Goal: Complete application form: Complete application form

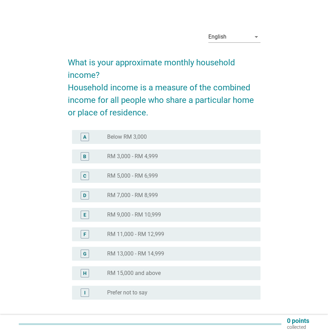
click at [176, 175] on div "radio_button_unchecked RM 5,000 - RM 6,999" at bounding box center [178, 176] width 142 height 7
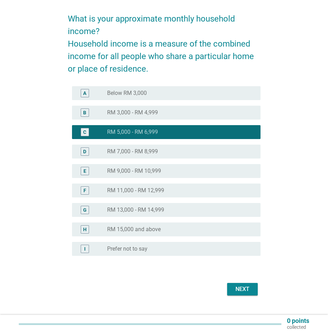
scroll to position [52, 0]
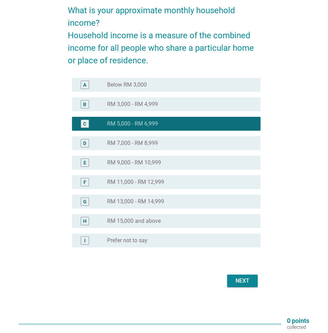
drag, startPoint x: 252, startPoint y: 277, endPoint x: 216, endPoint y: 216, distance: 71.3
click at [252, 277] on button "Next" at bounding box center [242, 281] width 31 height 13
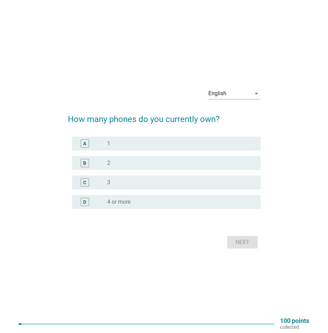
click at [164, 160] on div "radio_button_unchecked 2" at bounding box center [178, 163] width 142 height 7
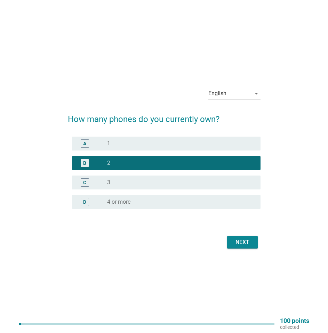
click at [250, 244] on div "Next" at bounding box center [242, 242] width 19 height 8
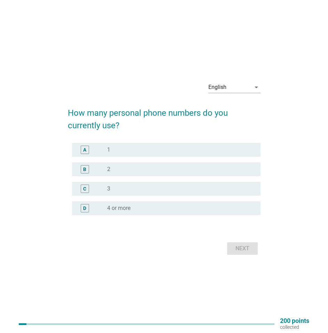
click at [141, 150] on div "radio_button_unchecked 1" at bounding box center [178, 150] width 142 height 7
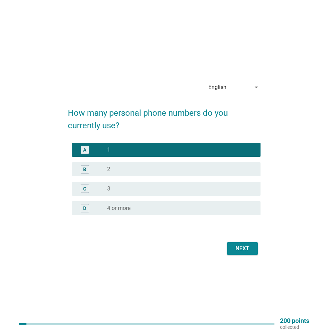
click at [243, 253] on div "Next" at bounding box center [242, 249] width 19 height 8
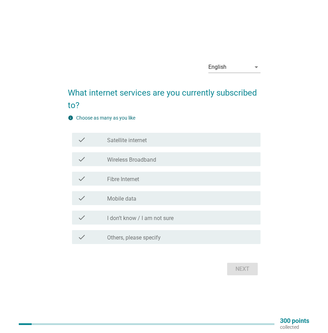
click at [161, 161] on div "check_box_outline_blank Wireless Broadband" at bounding box center [181, 159] width 148 height 8
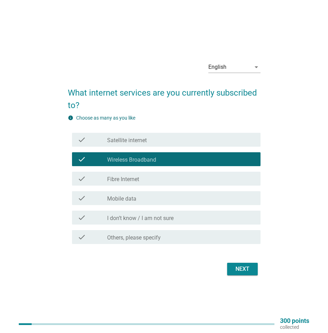
click at [144, 201] on div "check_box_outline_blank Mobile data" at bounding box center [181, 198] width 148 height 8
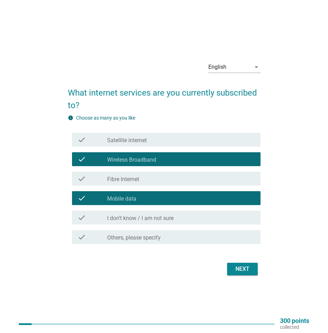
click at [250, 276] on div "Next" at bounding box center [164, 269] width 193 height 17
click at [235, 271] on div "Next" at bounding box center [242, 269] width 19 height 8
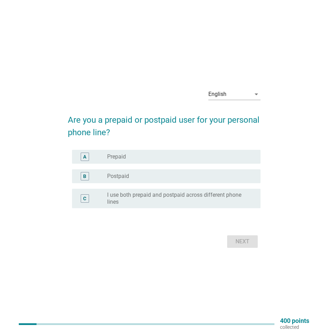
click at [121, 155] on label "Prepaid" at bounding box center [116, 157] width 19 height 7
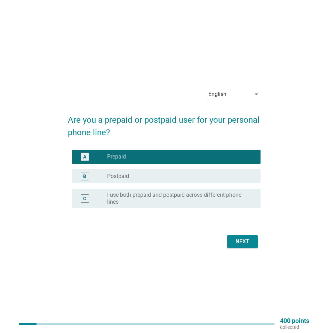
click at [238, 241] on div "Next" at bounding box center [242, 242] width 19 height 8
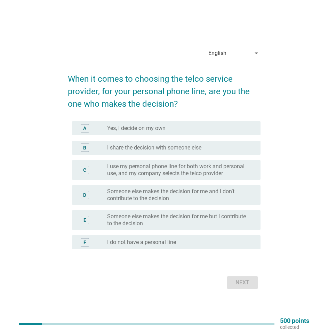
click at [145, 128] on label "Yes, I decide on my own" at bounding box center [136, 128] width 58 height 7
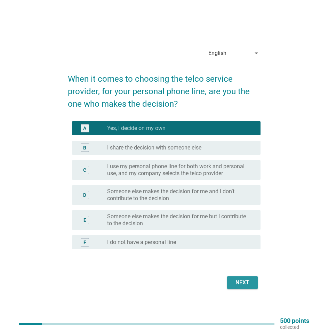
click at [241, 282] on div "Next" at bounding box center [242, 283] width 19 height 8
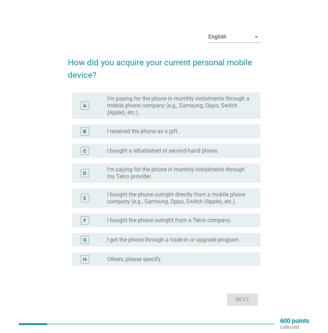
click at [124, 196] on label "I bought the phone outright directly from a mobile phone company (e.g., Samsung…" at bounding box center [178, 198] width 142 height 14
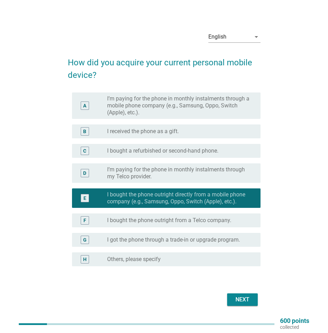
drag, startPoint x: 222, startPoint y: 301, endPoint x: 236, endPoint y: 299, distance: 13.5
click at [223, 301] on div "Next" at bounding box center [164, 300] width 193 height 17
click at [236, 299] on div "Next" at bounding box center [242, 300] width 19 height 8
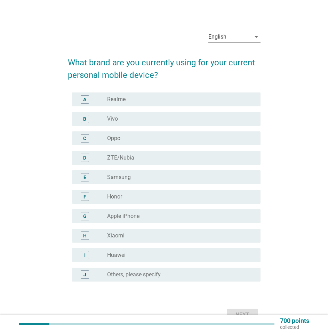
click at [137, 101] on div "radio_button_unchecked Realme" at bounding box center [178, 99] width 142 height 7
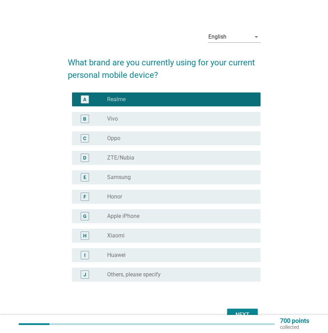
click at [140, 281] on div "J radio_button_unchecked Others, please specify" at bounding box center [166, 275] width 189 height 14
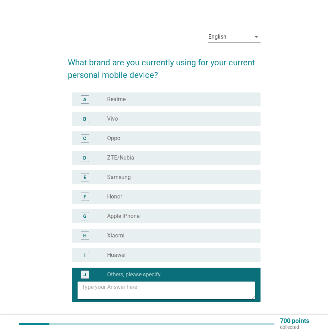
click at [148, 294] on textarea at bounding box center [168, 291] width 173 height 18
type textarea "r"
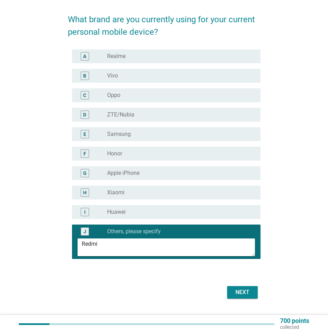
scroll to position [55, 0]
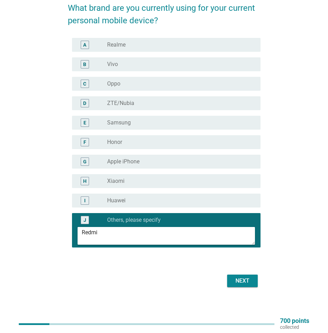
type textarea "Redmi"
click at [250, 281] on div "Next" at bounding box center [242, 281] width 19 height 8
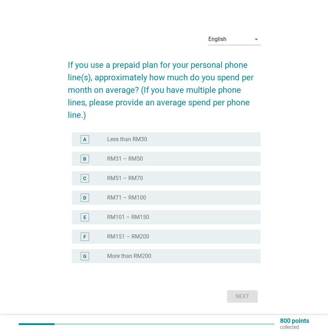
click at [157, 135] on div "A radio_button_unchecked Less than RM30" at bounding box center [166, 140] width 189 height 14
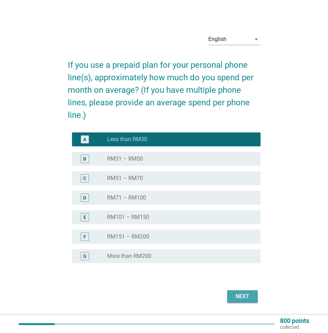
click at [246, 301] on button "Next" at bounding box center [242, 297] width 31 height 13
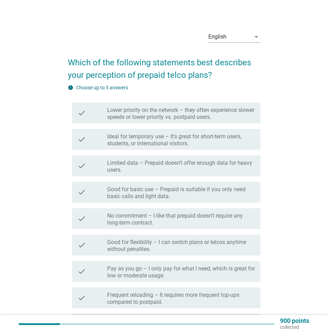
click at [136, 188] on label "Good for basic use – Prepaid is suitable if you only need basic calls and light…" at bounding box center [181, 193] width 148 height 14
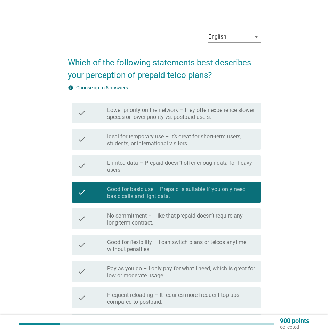
click at [149, 222] on label "No commitment – I like that prepaid doesn’t require any long-term contract." at bounding box center [181, 220] width 148 height 14
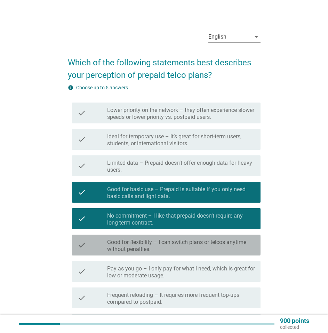
click at [189, 247] on label "Good for flexibility – I can switch plans or telcos anytime without penalties." at bounding box center [181, 246] width 148 height 14
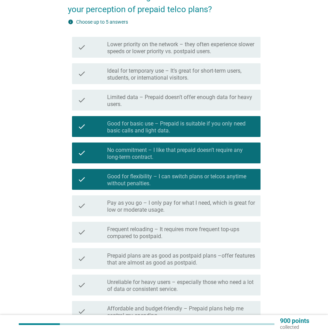
scroll to position [68, 0]
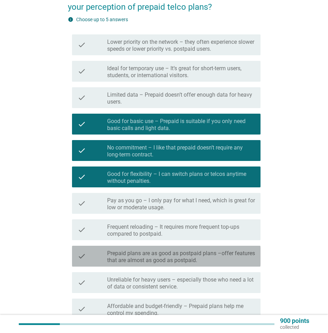
click at [200, 257] on label "Prepaid plans are as good as postpaid plans –offer features that are almost as …" at bounding box center [181, 257] width 148 height 14
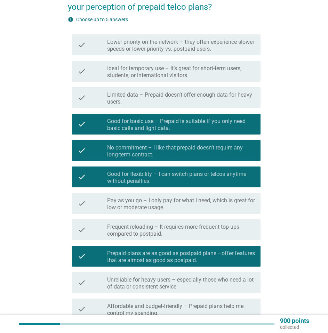
click at [223, 209] on label "Pay as you go – I only pay for what I need, which is great for low or moderate …" at bounding box center [181, 204] width 148 height 14
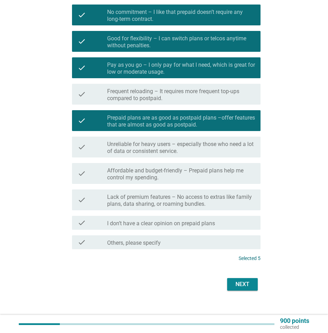
scroll to position [207, 0]
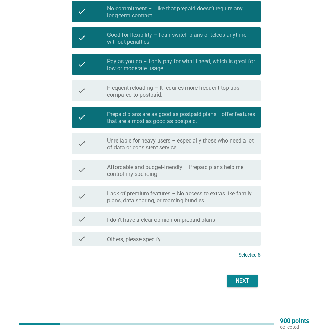
click at [168, 171] on label "Affordable and budget-friendly – Prepaid plans help me control my spending." at bounding box center [181, 171] width 148 height 14
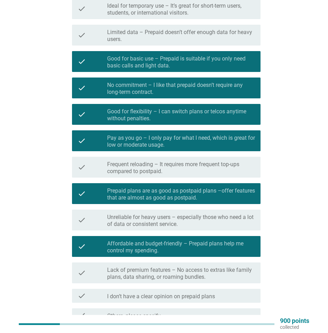
scroll to position [115, 0]
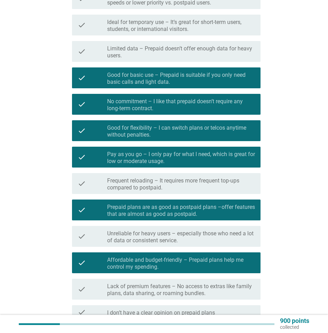
click at [158, 110] on label "No commitment – I like that prepaid doesn’t require any long-term contract." at bounding box center [181, 105] width 148 height 14
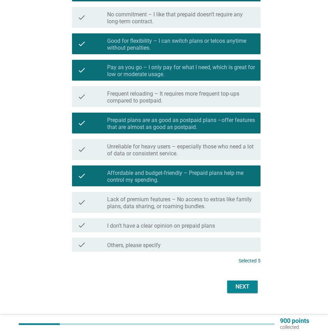
scroll to position [207, 0]
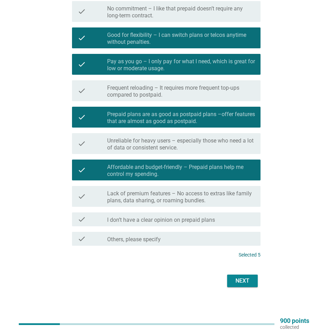
click at [250, 283] on div "Next" at bounding box center [242, 281] width 19 height 8
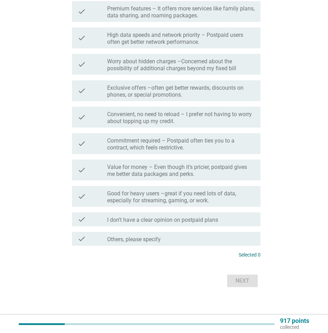
scroll to position [0, 0]
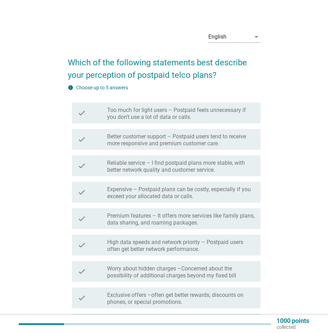
click at [158, 110] on label "Too much for light users – Postpaid feels unnecessary if you don’t use a lot of…" at bounding box center [181, 114] width 148 height 14
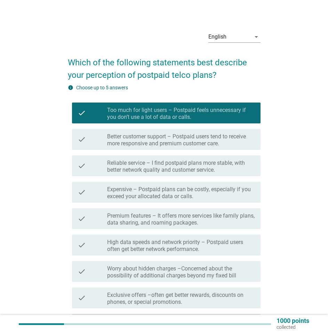
drag, startPoint x: 147, startPoint y: 197, endPoint x: 115, endPoint y: 196, distance: 31.7
click at [147, 196] on label "Expensive – Postpaid plans can be costly, especially if you exceed your allocat…" at bounding box center [181, 193] width 148 height 14
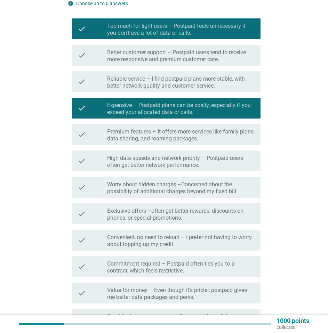
scroll to position [93, 0]
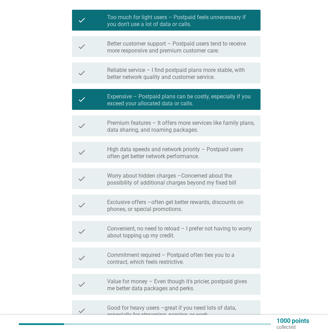
click at [150, 173] on label "Worry about hidden charges –Concerned about the possibility of additional charg…" at bounding box center [181, 180] width 148 height 14
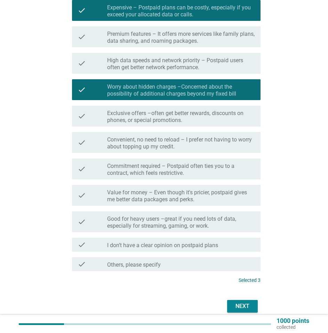
scroll to position [186, 0]
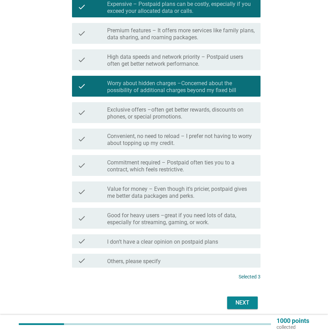
click at [139, 134] on label "Convenient, no need to reload – I prefer not having to worry about topping up m…" at bounding box center [181, 140] width 148 height 14
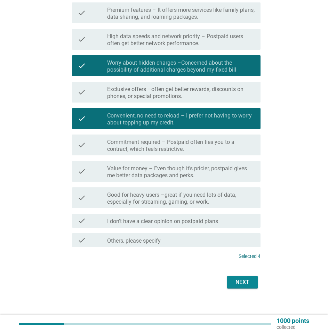
scroll to position [207, 0]
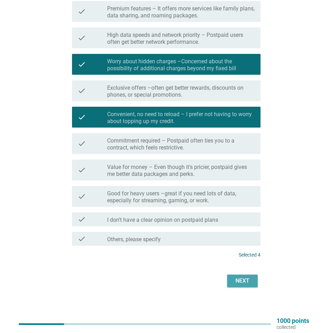
click at [238, 277] on div "Next" at bounding box center [242, 281] width 19 height 8
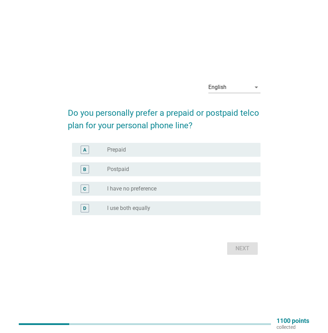
click at [116, 152] on label "Prepaid" at bounding box center [116, 150] width 19 height 7
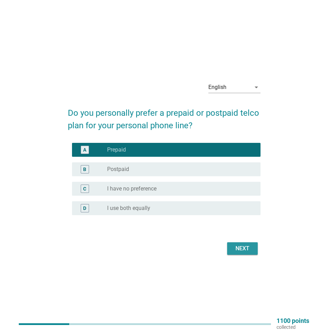
click at [243, 247] on div "Next" at bounding box center [242, 249] width 19 height 8
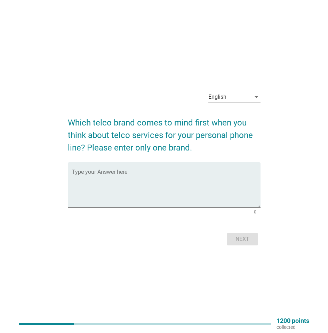
click at [101, 188] on textarea "Type your Answer here" at bounding box center [166, 189] width 189 height 37
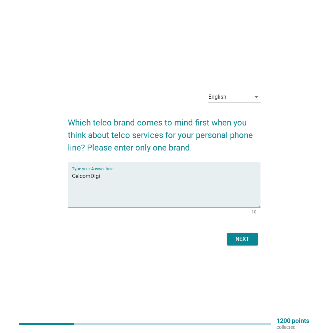
type textarea "CelcomDigi"
click at [240, 236] on div "Next" at bounding box center [242, 239] width 19 height 8
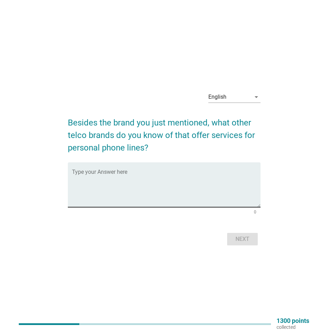
click at [120, 182] on textarea "Type your Answer here" at bounding box center [166, 189] width 189 height 37
click at [164, 187] on textarea "Maxis," at bounding box center [166, 189] width 189 height 37
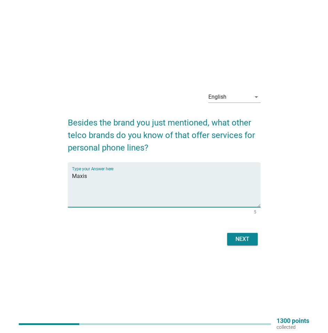
type textarea "Maxis"
click at [237, 234] on button "Next" at bounding box center [242, 239] width 31 height 13
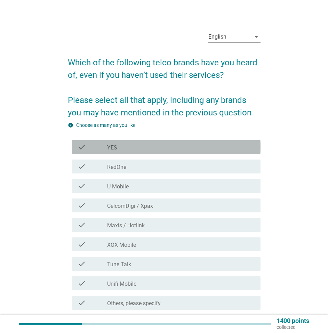
click at [132, 147] on div "check_box_outline_blank YES" at bounding box center [181, 147] width 148 height 8
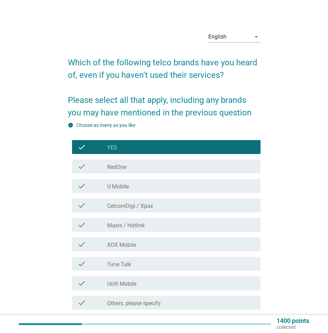
click at [133, 164] on div "check_box_outline_blank RedOne" at bounding box center [181, 167] width 148 height 8
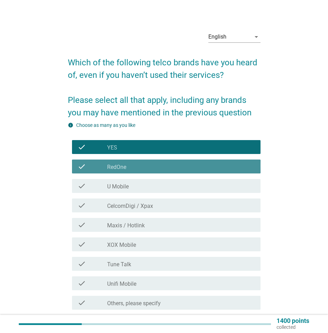
click at [140, 185] on div "check_box_outline_blank U Mobile" at bounding box center [181, 186] width 148 height 8
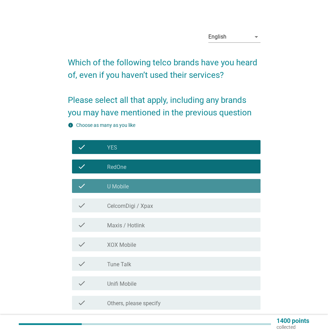
click at [146, 185] on div "check_box_outline_blank U Mobile" at bounding box center [181, 186] width 148 height 8
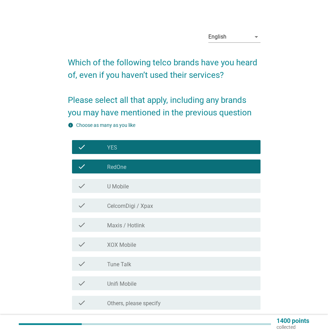
drag, startPoint x: 149, startPoint y: 173, endPoint x: 150, endPoint y: 159, distance: 14.7
click at [150, 173] on div "check check_box_outline_blank RedOne" at bounding box center [166, 167] width 189 height 14
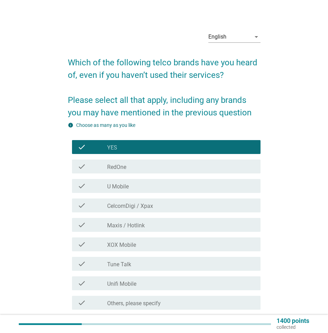
click at [151, 149] on div "check_box_outline_blank YES" at bounding box center [181, 147] width 148 height 8
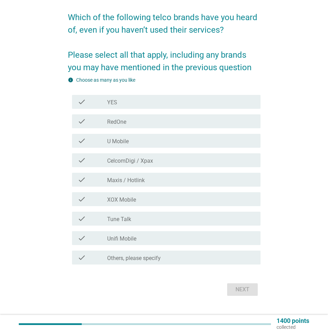
scroll to position [54, 0]
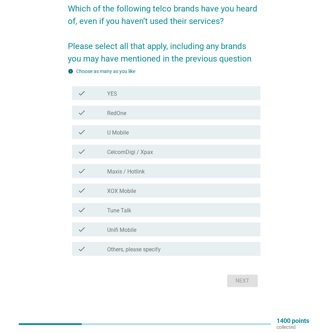
click at [140, 98] on div "check check_box_outline_blank YES" at bounding box center [166, 93] width 189 height 14
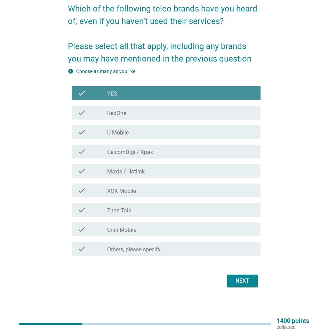
click at [146, 121] on div "check check_box_outline_blank RedOne" at bounding box center [164, 112] width 193 height 19
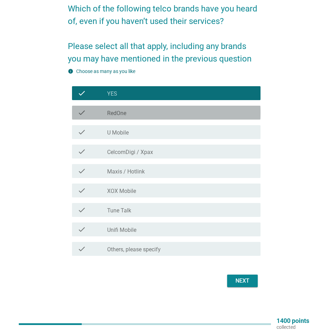
click at [146, 111] on div "check_box_outline_blank RedOne" at bounding box center [181, 113] width 148 height 8
click at [148, 127] on div "check check_box_outline_blank U Mobile" at bounding box center [166, 132] width 189 height 14
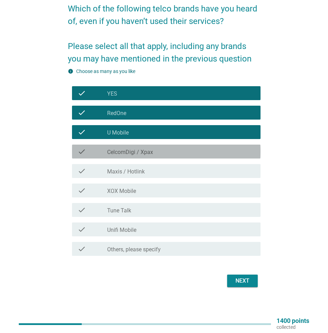
click at [146, 153] on label "CelcomDigi / Xpax" at bounding box center [130, 152] width 46 height 7
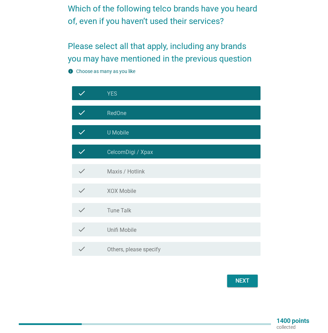
click at [146, 169] on div "check_box_outline_blank Maxis / Hotlink" at bounding box center [181, 171] width 148 height 8
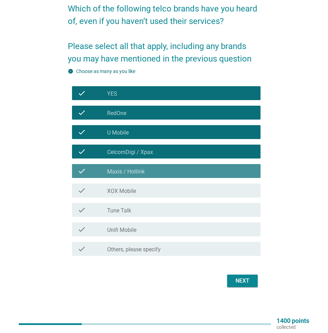
drag, startPoint x: 147, startPoint y: 185, endPoint x: 148, endPoint y: 190, distance: 5.0
click at [147, 186] on div "check check_box_outline_blank XOX Mobile" at bounding box center [166, 191] width 189 height 14
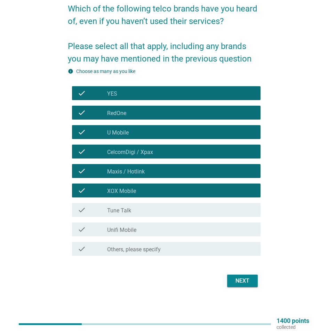
click at [154, 204] on div "check check_box_outline_blank Tune Talk" at bounding box center [164, 210] width 193 height 19
click at [156, 211] on div "check_box_outline_blank Tune Talk" at bounding box center [181, 210] width 148 height 8
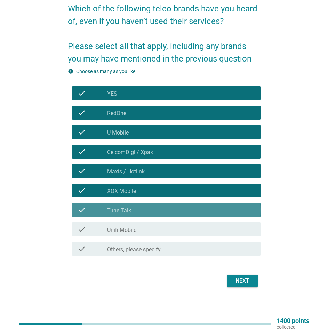
click at [153, 231] on div "check_box_outline_blank Unifi Mobile" at bounding box center [181, 230] width 148 height 8
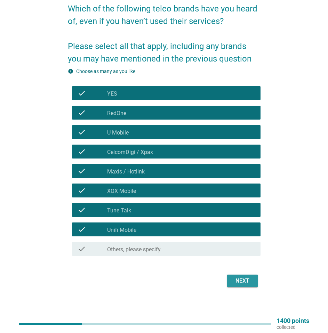
click at [237, 285] on div "Next" at bounding box center [242, 281] width 19 height 8
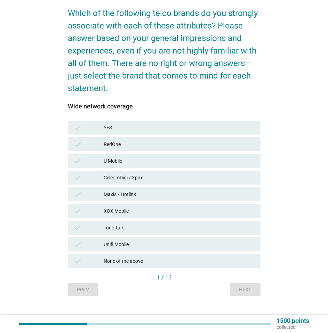
scroll to position [56, 0]
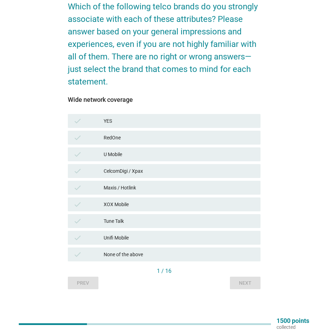
click at [132, 176] on div "check CelcomDigi / Xpax" at bounding box center [164, 171] width 193 height 14
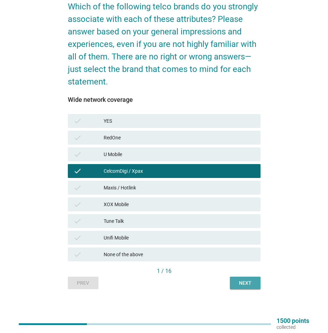
click at [247, 282] on div "Next" at bounding box center [245, 283] width 19 height 7
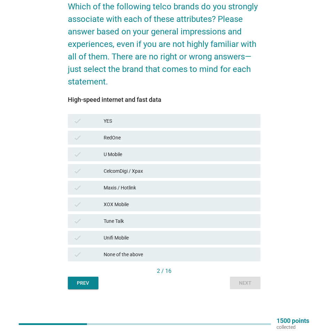
click at [135, 173] on div "CelcomDigi / Xpax" at bounding box center [179, 171] width 151 height 8
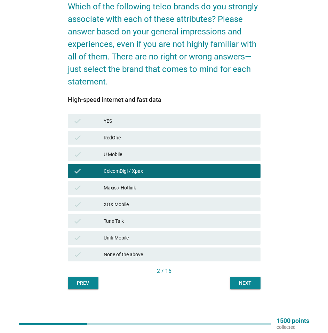
click at [247, 281] on div "Next" at bounding box center [245, 283] width 19 height 7
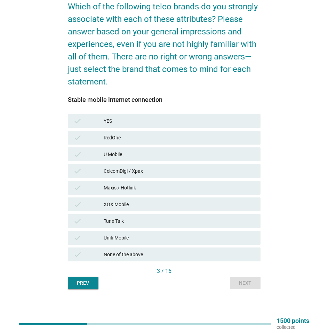
click at [133, 173] on div "CelcomDigi / Xpax" at bounding box center [179, 171] width 151 height 8
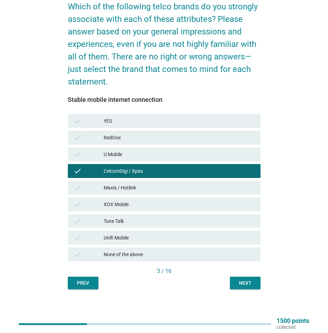
click at [257, 287] on button "Next" at bounding box center [245, 283] width 31 height 13
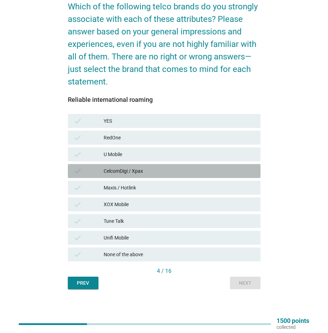
click at [107, 170] on div "CelcomDigi / Xpax" at bounding box center [179, 171] width 151 height 8
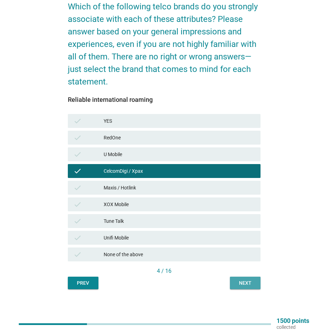
click at [254, 288] on button "Next" at bounding box center [245, 283] width 31 height 13
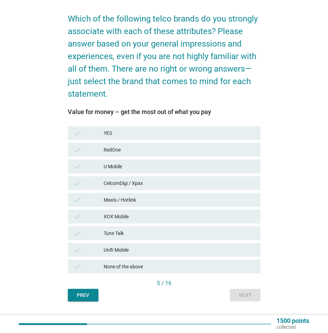
scroll to position [46, 0]
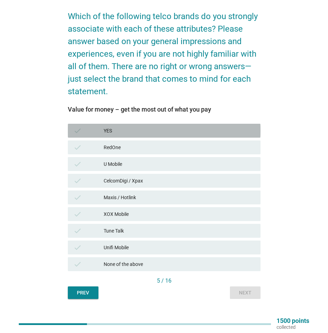
click at [138, 131] on div "YES" at bounding box center [179, 131] width 151 height 8
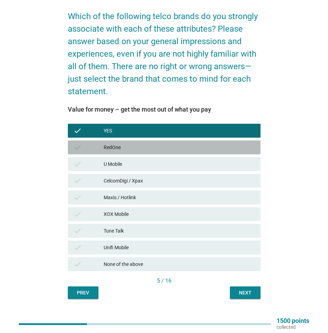
click at [148, 152] on div "check RedOne" at bounding box center [164, 148] width 193 height 14
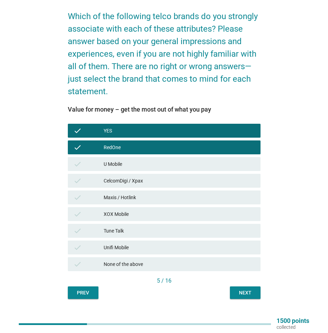
click at [145, 157] on div "check U Mobile" at bounding box center [164, 164] width 193 height 14
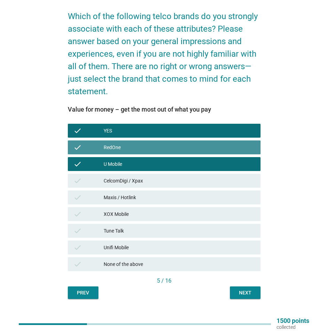
click at [142, 151] on div "RedOne" at bounding box center [179, 147] width 151 height 8
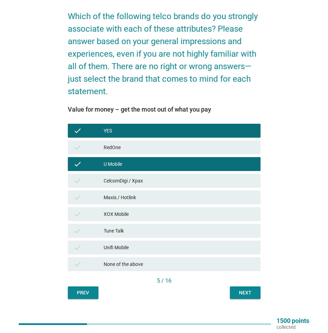
click at [147, 234] on div "Tune Talk" at bounding box center [179, 231] width 151 height 8
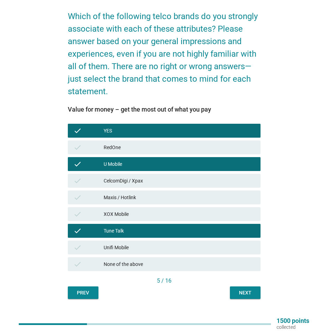
click at [240, 289] on button "Next" at bounding box center [245, 293] width 31 height 13
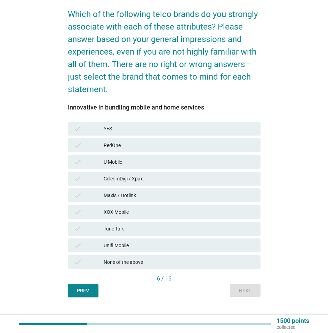
scroll to position [56, 0]
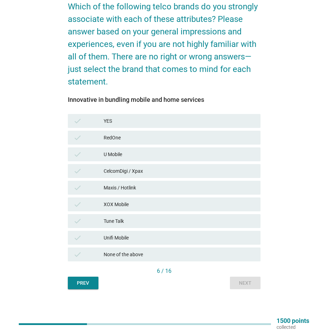
click at [127, 167] on div "check CelcomDigi / Xpax" at bounding box center [164, 171] width 193 height 14
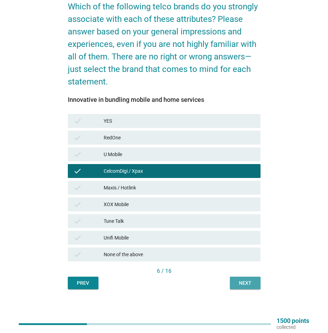
click at [243, 286] on div "Next" at bounding box center [245, 283] width 19 height 7
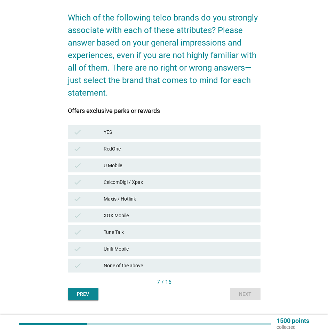
scroll to position [46, 0]
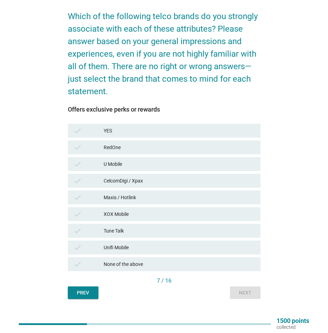
click at [129, 134] on div "YES" at bounding box center [179, 131] width 151 height 8
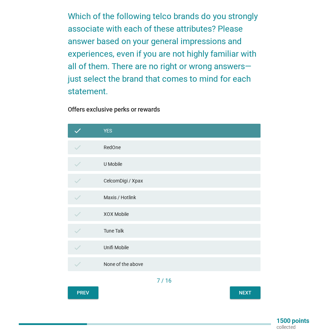
click at [133, 154] on div "check RedOne" at bounding box center [164, 148] width 193 height 14
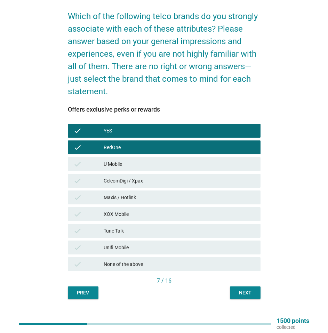
click at [134, 165] on div "U Mobile" at bounding box center [179, 164] width 151 height 8
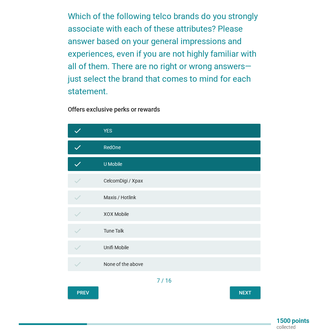
click at [136, 180] on div "CelcomDigi / Xpax" at bounding box center [179, 181] width 151 height 8
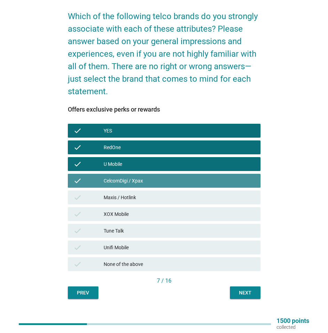
click at [142, 199] on div "Maxis / Hotlink" at bounding box center [179, 198] width 151 height 8
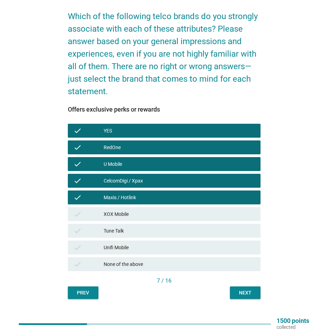
click at [133, 220] on div "check XOX Mobile" at bounding box center [164, 214] width 193 height 14
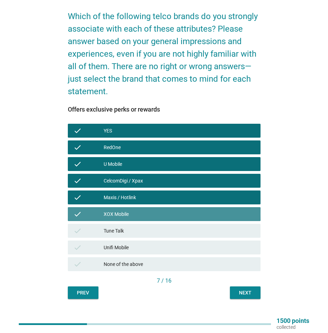
click at [143, 236] on div "check Tune Talk" at bounding box center [164, 231] width 193 height 14
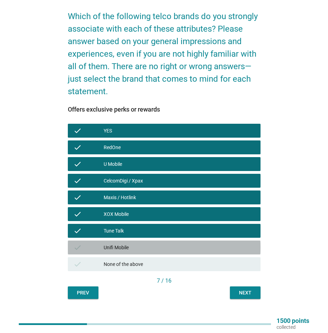
click at [151, 250] on div "Unifi Mobile" at bounding box center [179, 248] width 151 height 8
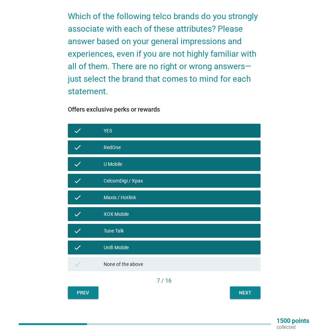
click at [238, 295] on div "Next" at bounding box center [245, 293] width 19 height 7
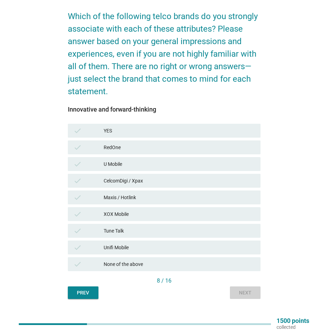
scroll to position [0, 0]
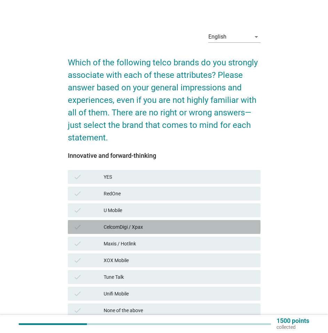
click at [196, 224] on div "CelcomDigi / Xpax" at bounding box center [179, 227] width 151 height 8
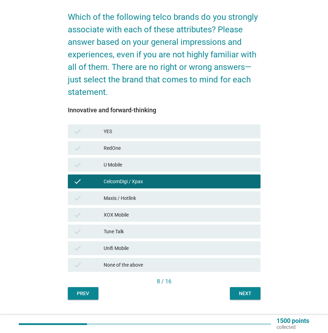
scroll to position [56, 0]
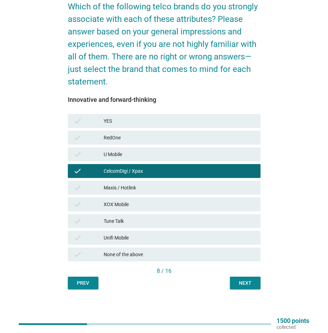
click at [253, 284] on div "Next" at bounding box center [245, 283] width 19 height 7
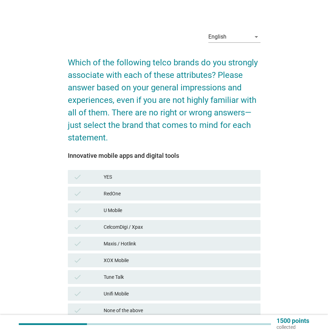
click at [197, 228] on div "CelcomDigi / Xpax" at bounding box center [179, 227] width 151 height 8
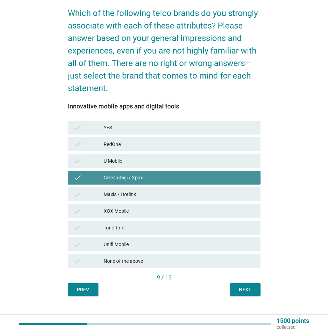
scroll to position [56, 0]
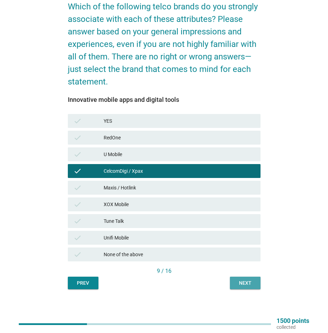
click at [251, 282] on div "Next" at bounding box center [245, 283] width 19 height 7
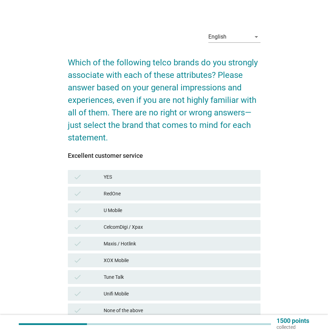
click at [151, 231] on div "CelcomDigi / Xpax" at bounding box center [179, 227] width 151 height 8
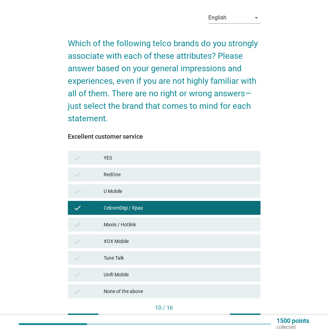
scroll to position [56, 0]
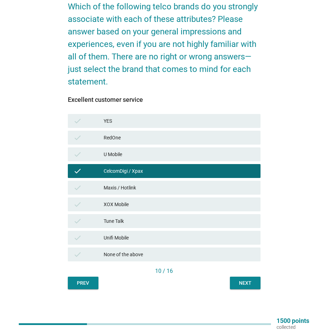
click at [253, 284] on div "Next" at bounding box center [245, 283] width 19 height 7
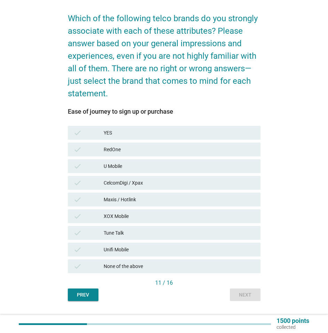
scroll to position [46, 0]
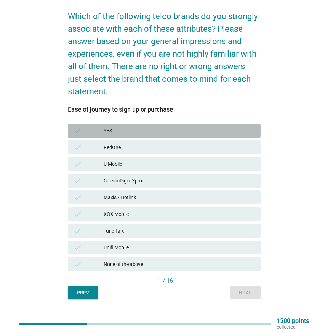
drag, startPoint x: 164, startPoint y: 131, endPoint x: 168, endPoint y: 141, distance: 10.7
click at [165, 131] on div "YES" at bounding box center [179, 131] width 151 height 8
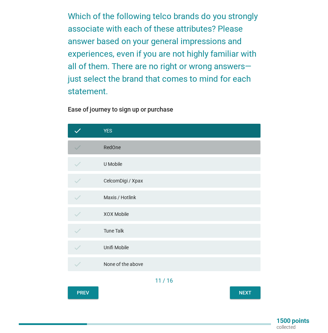
drag, startPoint x: 168, startPoint y: 141, endPoint x: 170, endPoint y: 152, distance: 11.3
click at [168, 141] on div "check RedOne" at bounding box center [164, 148] width 193 height 14
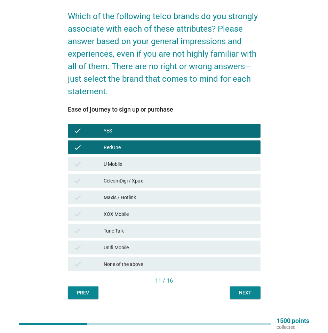
click at [172, 164] on div "U Mobile" at bounding box center [179, 164] width 151 height 8
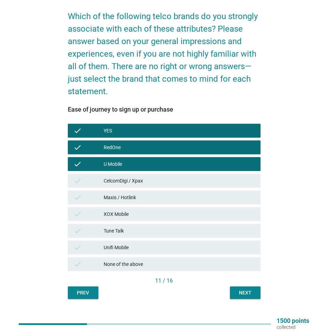
click at [171, 164] on div "U Mobile" at bounding box center [179, 164] width 151 height 8
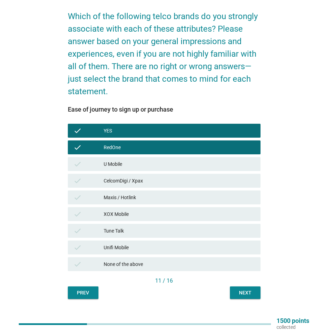
click at [156, 149] on div "RedOne" at bounding box center [179, 147] width 151 height 8
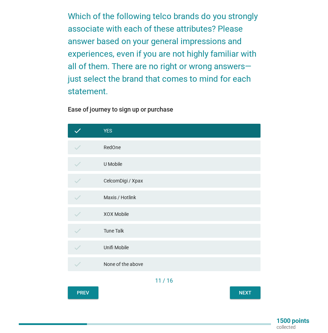
click at [160, 150] on div "RedOne" at bounding box center [179, 147] width 151 height 8
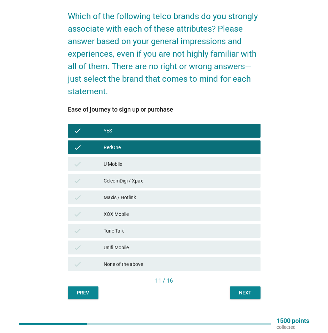
click at [158, 230] on div "Tune Talk" at bounding box center [179, 231] width 151 height 8
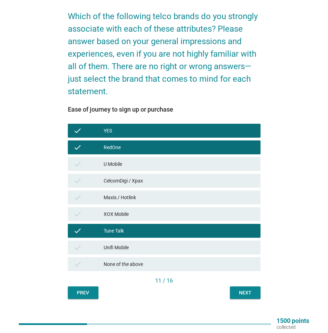
click at [251, 297] on button "Next" at bounding box center [245, 293] width 31 height 13
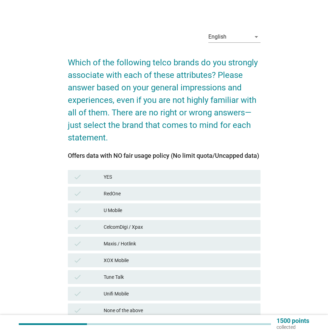
click at [148, 222] on div "check CelcomDigi / Xpax" at bounding box center [164, 227] width 193 height 14
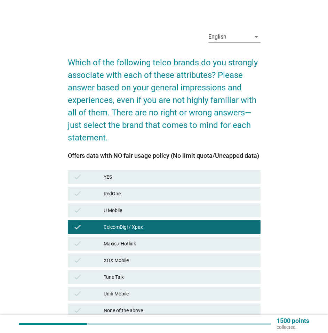
click at [138, 209] on div "U Mobile" at bounding box center [179, 210] width 151 height 8
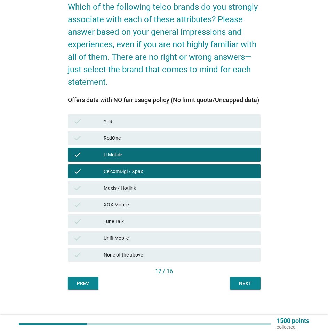
scroll to position [56, 0]
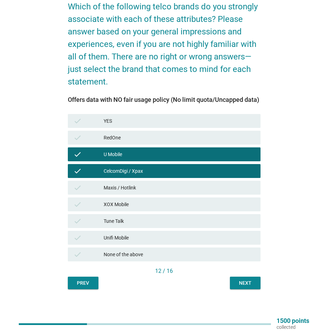
click at [247, 286] on div "Next" at bounding box center [245, 283] width 19 height 7
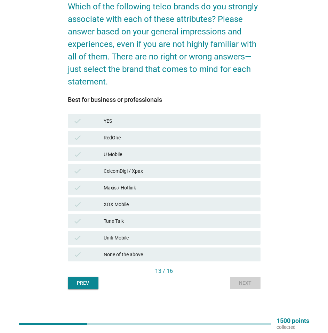
scroll to position [0, 0]
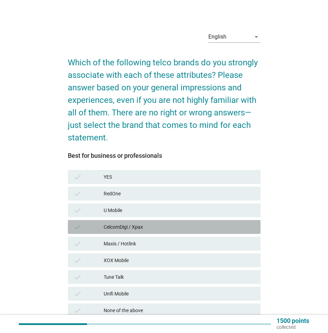
click at [143, 226] on div "CelcomDigi / Xpax" at bounding box center [179, 227] width 151 height 8
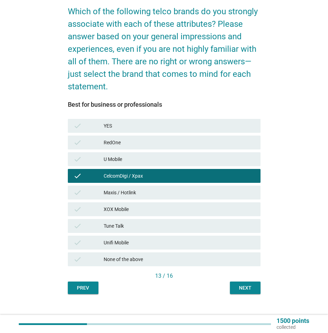
scroll to position [56, 0]
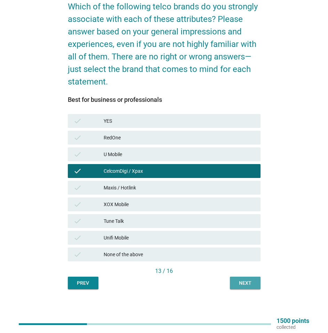
click at [246, 282] on div "Next" at bounding box center [245, 283] width 19 height 7
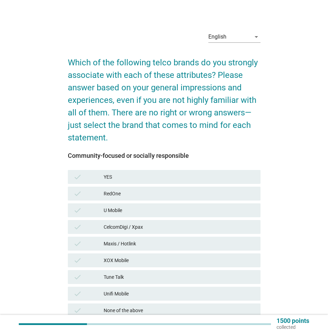
click at [136, 206] on div "check U Mobile" at bounding box center [164, 211] width 193 height 14
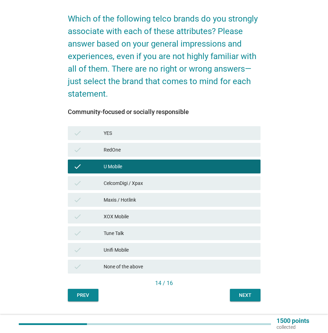
scroll to position [46, 0]
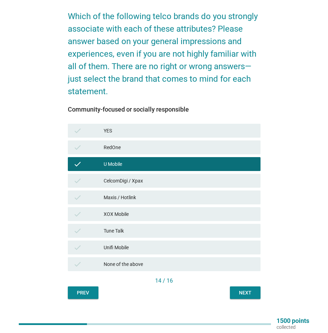
click at [156, 202] on div "Maxis / Hotlink" at bounding box center [179, 198] width 151 height 8
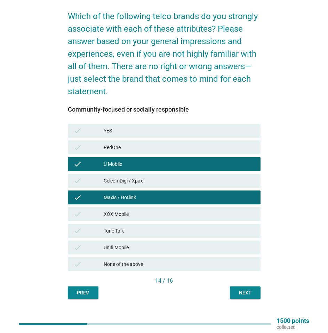
click at [256, 296] on button "Next" at bounding box center [245, 293] width 31 height 13
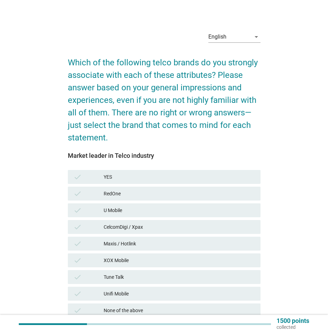
click at [172, 225] on div "CelcomDigi / Xpax" at bounding box center [179, 227] width 151 height 8
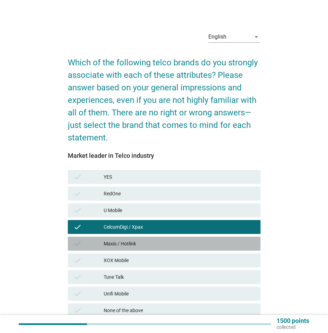
click at [175, 245] on div "Maxis / Hotlink" at bounding box center [179, 244] width 151 height 8
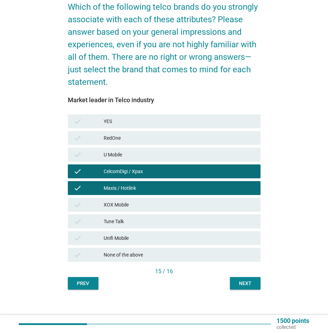
scroll to position [56, 0]
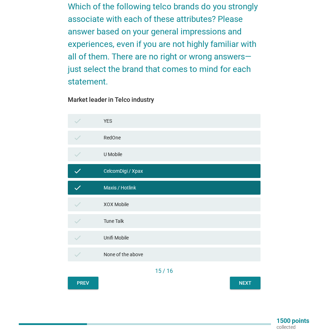
click at [170, 152] on div "U Mobile" at bounding box center [179, 154] width 151 height 8
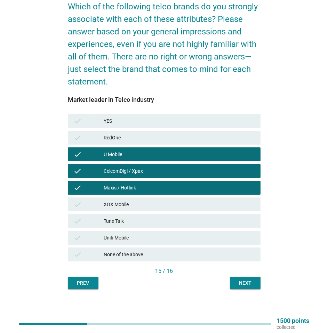
click at [255, 285] on button "Next" at bounding box center [245, 283] width 31 height 13
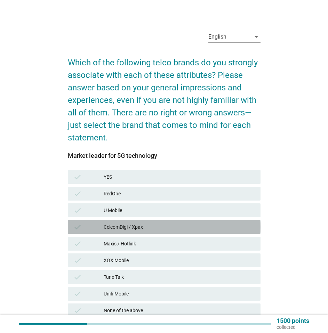
click at [148, 231] on div "CelcomDigi / Xpax" at bounding box center [179, 227] width 151 height 8
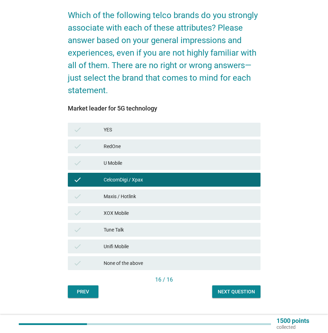
scroll to position [56, 0]
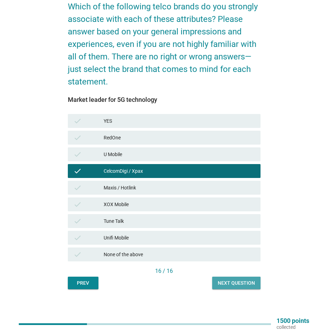
click at [243, 279] on button "Next question" at bounding box center [236, 283] width 48 height 13
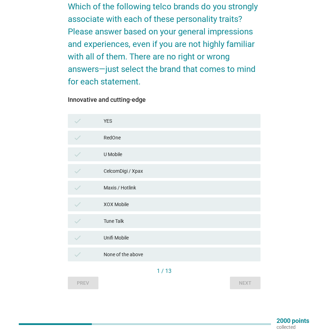
click at [132, 172] on div "CelcomDigi / Xpax" at bounding box center [179, 171] width 151 height 8
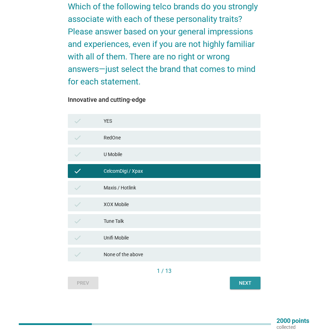
click at [244, 285] on div "Next" at bounding box center [245, 283] width 19 height 7
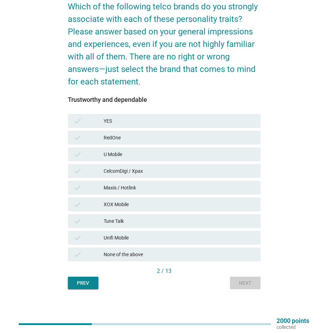
scroll to position [0, 0]
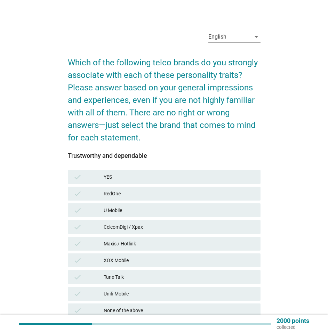
click at [157, 225] on div "CelcomDigi / Xpax" at bounding box center [179, 227] width 151 height 8
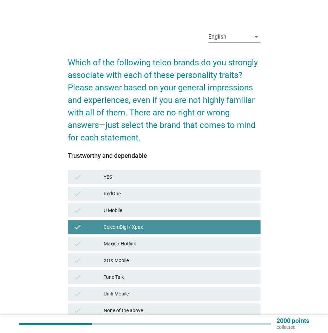
click at [163, 241] on div "Maxis / Hotlink" at bounding box center [179, 244] width 151 height 8
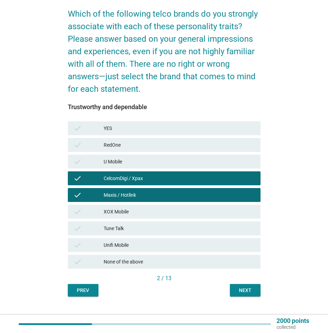
scroll to position [56, 0]
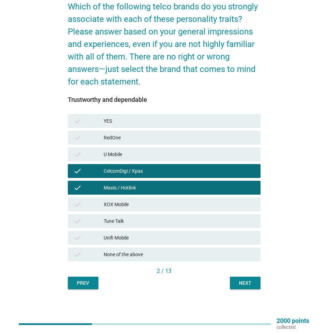
click at [257, 288] on button "Next" at bounding box center [245, 283] width 31 height 13
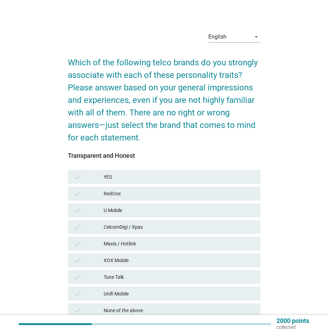
click at [157, 228] on div "CelcomDigi / Xpax" at bounding box center [179, 227] width 151 height 8
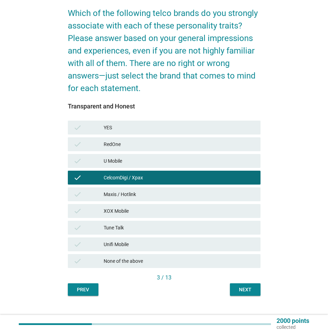
scroll to position [56, 0]
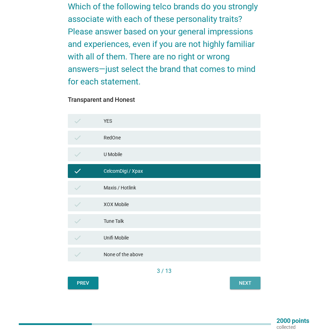
click at [247, 280] on div "Next" at bounding box center [245, 283] width 19 height 7
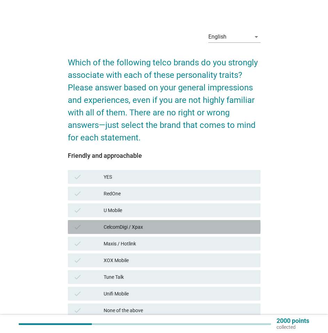
click at [132, 230] on div "CelcomDigi / Xpax" at bounding box center [179, 227] width 151 height 8
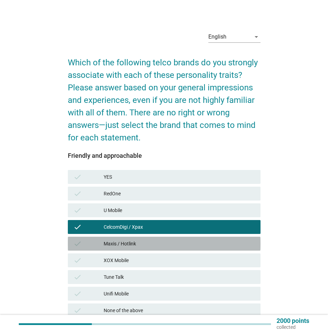
click at [135, 244] on div "Maxis / Hotlink" at bounding box center [179, 244] width 151 height 8
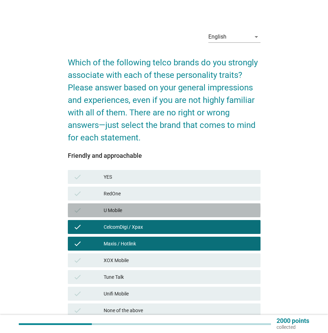
click at [149, 213] on div "U Mobile" at bounding box center [179, 210] width 151 height 8
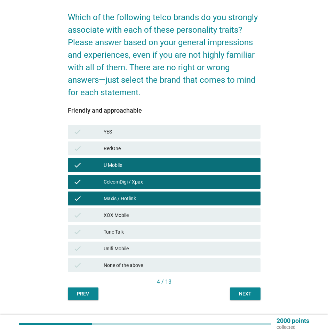
scroll to position [56, 0]
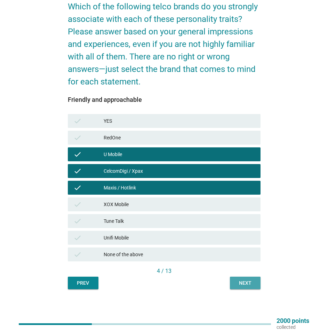
click at [250, 284] on div "Next" at bounding box center [245, 283] width 19 height 7
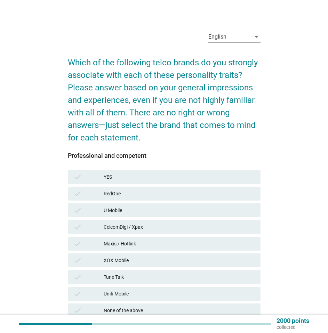
click at [127, 225] on div "CelcomDigi / Xpax" at bounding box center [179, 227] width 151 height 8
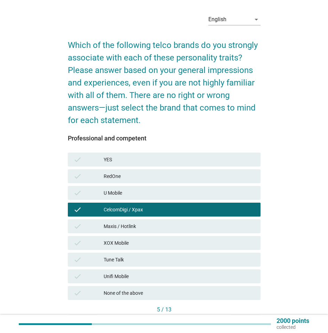
scroll to position [56, 0]
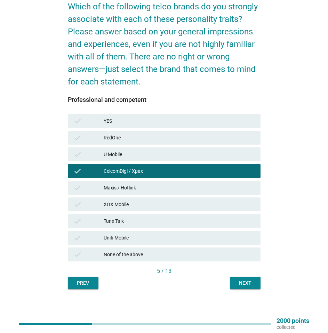
click at [241, 284] on div "Next" at bounding box center [245, 283] width 19 height 7
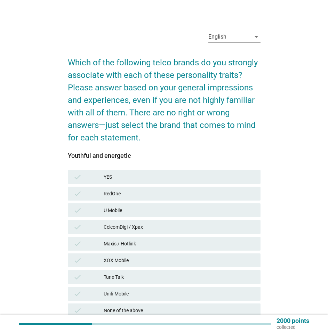
click at [140, 247] on div "Maxis / Hotlink" at bounding box center [179, 244] width 151 height 8
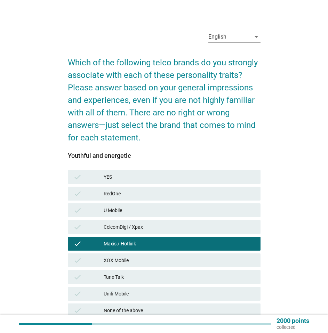
click at [152, 211] on div "U Mobile" at bounding box center [179, 210] width 151 height 8
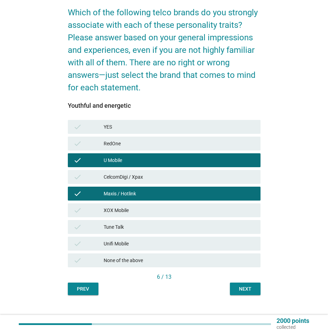
scroll to position [56, 0]
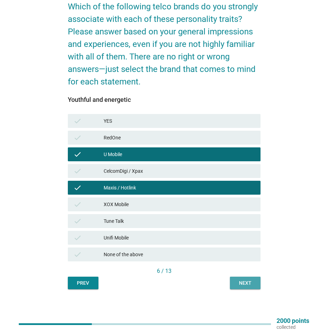
click at [242, 282] on div "Next" at bounding box center [245, 283] width 19 height 7
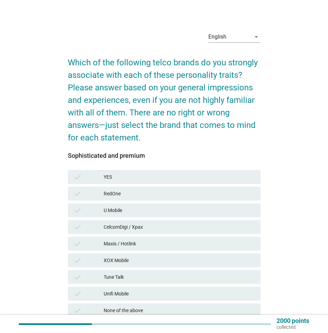
click at [135, 228] on div "CelcomDigi / Xpax" at bounding box center [179, 227] width 151 height 8
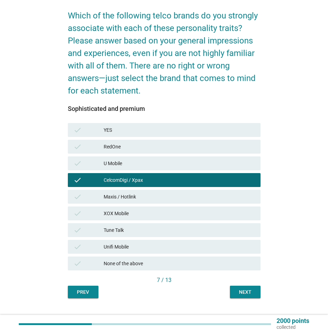
scroll to position [56, 0]
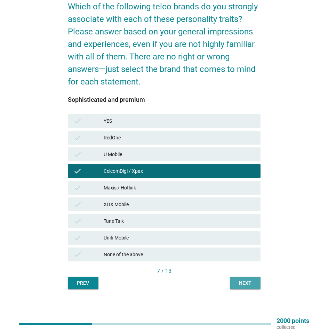
click at [245, 284] on div "Next" at bounding box center [245, 283] width 19 height 7
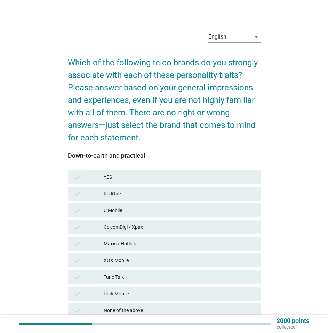
click at [135, 225] on div "CelcomDigi / Xpax" at bounding box center [179, 227] width 151 height 8
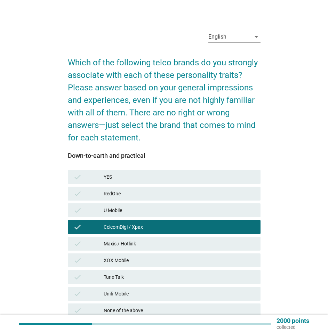
click at [127, 210] on div "U Mobile" at bounding box center [179, 210] width 151 height 8
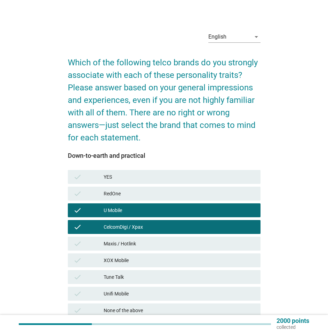
click at [141, 243] on div "Maxis / Hotlink" at bounding box center [179, 244] width 151 height 8
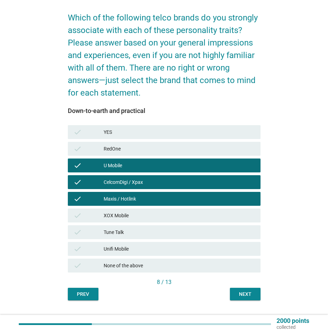
scroll to position [56, 0]
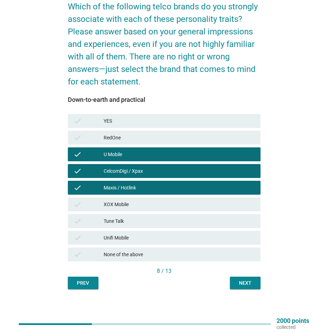
click at [245, 284] on div "Next" at bounding box center [245, 283] width 19 height 7
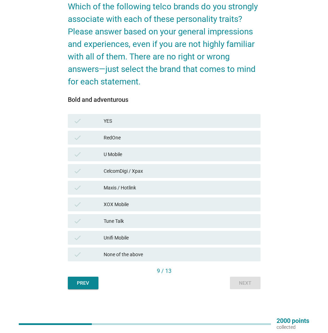
click at [137, 192] on div "check Maxis / Hotlink" at bounding box center [164, 188] width 193 height 14
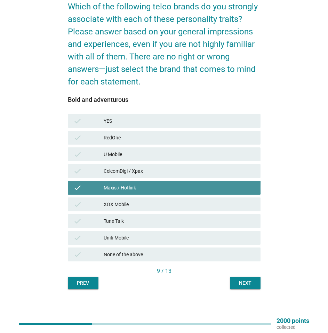
click at [149, 155] on div "U Mobile" at bounding box center [179, 154] width 151 height 8
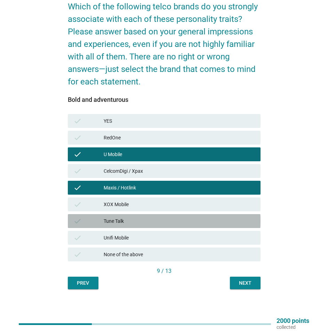
click at [144, 221] on div "Tune Talk" at bounding box center [179, 221] width 151 height 8
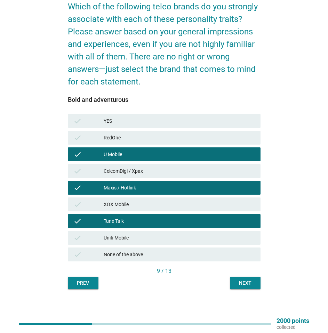
click at [239, 283] on div "Next" at bounding box center [245, 283] width 19 height 7
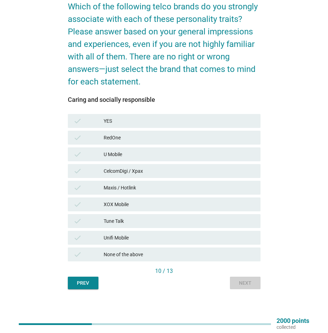
scroll to position [0, 0]
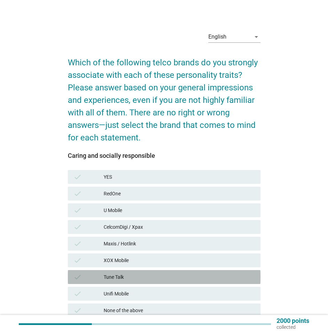
click at [119, 278] on div "Tune Talk" at bounding box center [179, 277] width 151 height 8
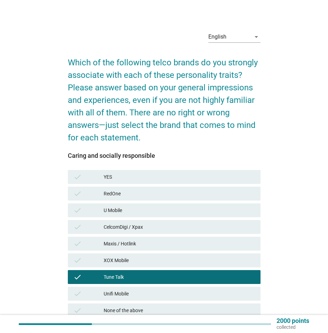
click at [148, 241] on div "Maxis / Hotlink" at bounding box center [179, 244] width 151 height 8
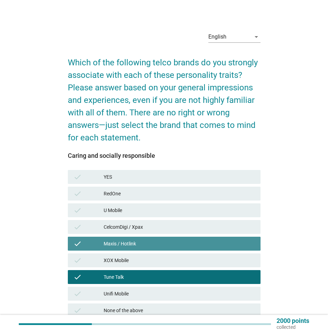
click at [150, 209] on div "U Mobile" at bounding box center [179, 210] width 151 height 8
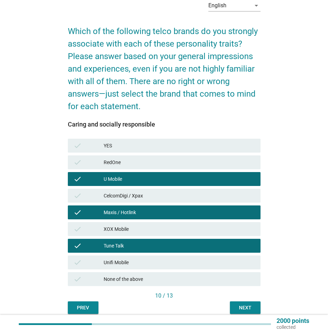
scroll to position [56, 0]
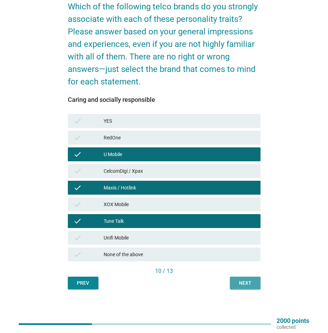
click at [245, 288] on button "Next" at bounding box center [245, 283] width 31 height 13
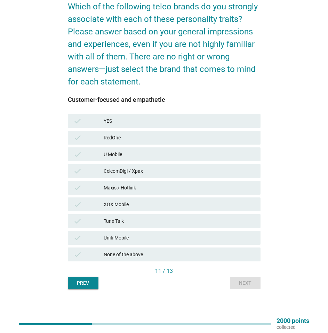
click at [139, 172] on div "CelcomDigi / Xpax" at bounding box center [179, 171] width 151 height 8
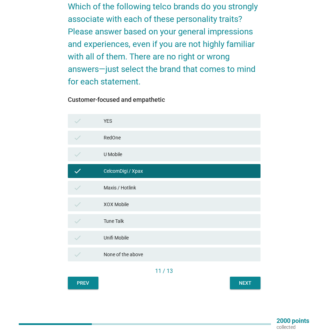
click at [144, 190] on div "Maxis / Hotlink" at bounding box center [179, 188] width 151 height 8
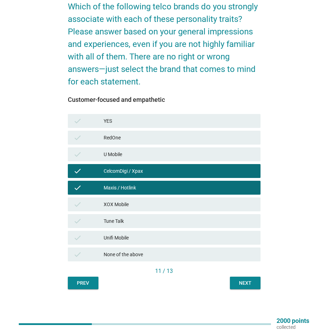
click at [245, 284] on div "Next" at bounding box center [245, 283] width 19 height 7
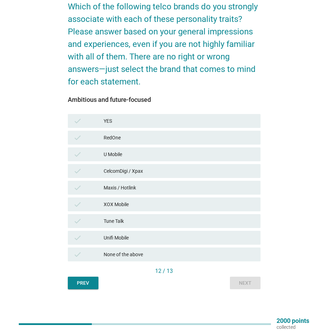
click at [146, 188] on div "Maxis / Hotlink" at bounding box center [179, 188] width 151 height 8
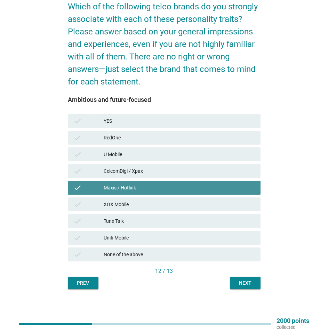
click at [160, 185] on div "Maxis / Hotlink" at bounding box center [179, 188] width 151 height 8
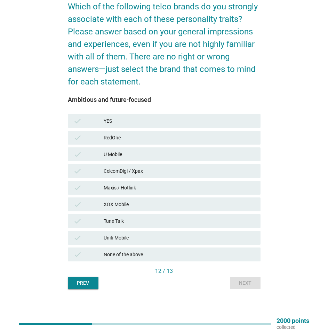
click at [159, 170] on div "CelcomDigi / Xpax" at bounding box center [179, 171] width 151 height 8
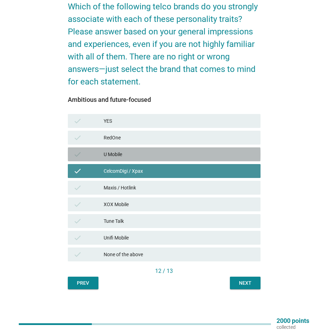
click at [153, 154] on div "U Mobile" at bounding box center [179, 154] width 151 height 8
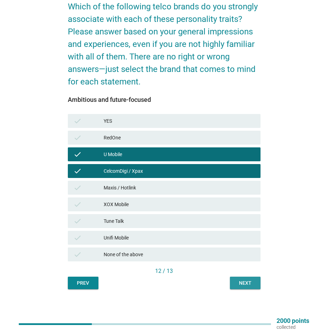
click at [248, 283] on div "Next" at bounding box center [245, 283] width 19 height 7
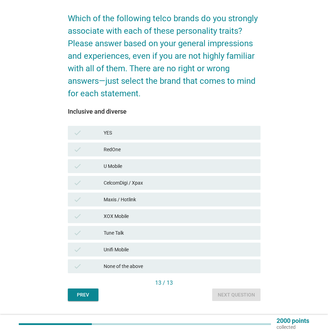
scroll to position [46, 0]
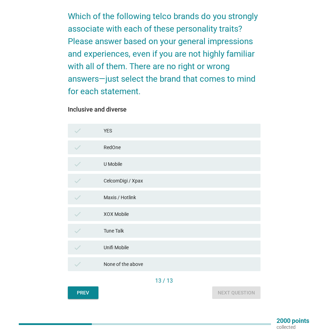
click at [128, 202] on div "check Maxis / Hotlink" at bounding box center [164, 198] width 193 height 14
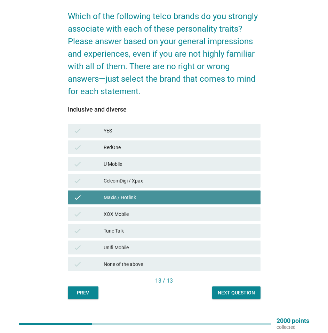
click at [134, 163] on div "U Mobile" at bounding box center [179, 164] width 151 height 8
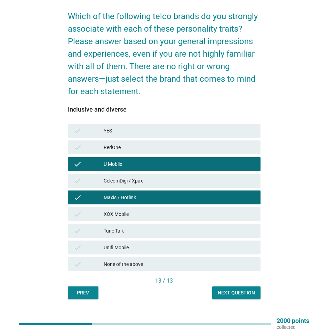
click at [245, 294] on div "Next question" at bounding box center [236, 293] width 37 height 7
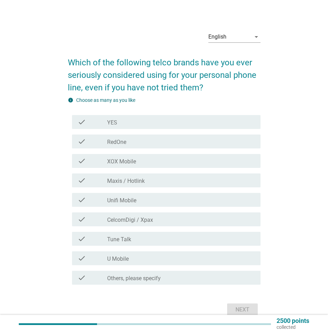
click at [155, 220] on div "check_box_outline_blank CelcomDigi / Xpax" at bounding box center [181, 219] width 148 height 8
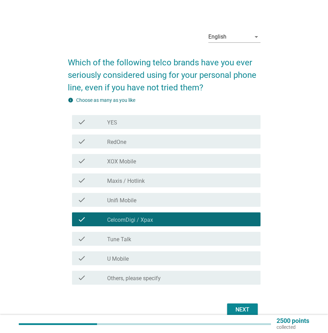
click at [137, 240] on div "check_box_outline_blank Tune Talk" at bounding box center [181, 239] width 148 height 8
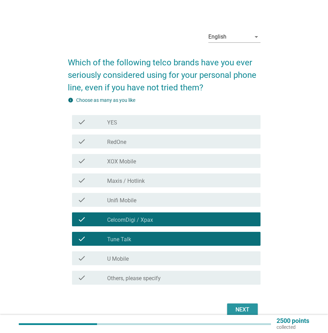
click at [250, 308] on div "Next" at bounding box center [242, 310] width 19 height 8
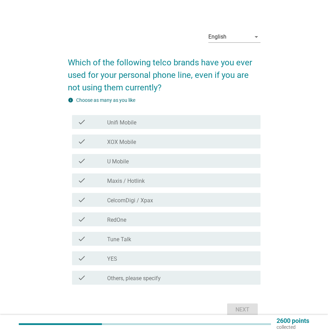
click at [164, 200] on div "check_box CelcomDigi / Xpax" at bounding box center [181, 200] width 148 height 8
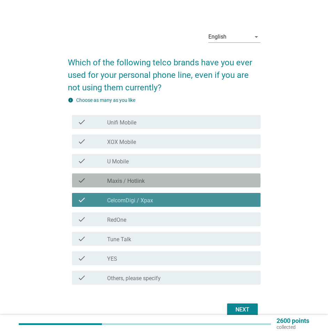
click at [164, 183] on div "check_box_outline_blank Maxis / Hotlink" at bounding box center [181, 180] width 148 height 8
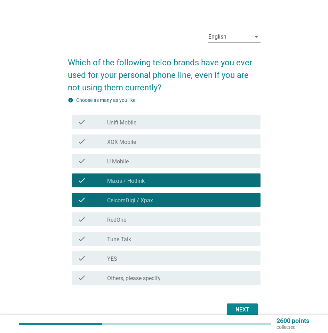
click at [176, 123] on div "check_box Unifi Mobile" at bounding box center [181, 122] width 148 height 8
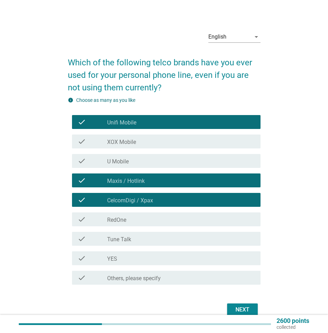
click at [168, 236] on div "check_box_outline_blank Tune Talk" at bounding box center [181, 239] width 148 height 8
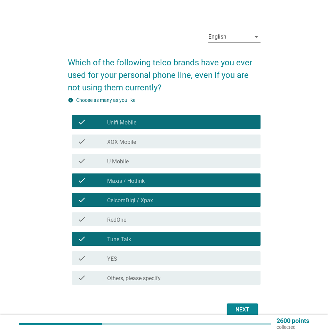
click at [235, 306] on div "Next" at bounding box center [242, 310] width 19 height 8
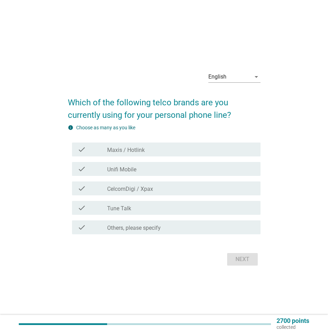
click at [146, 192] on label "CelcomDigi / Xpax" at bounding box center [130, 189] width 46 height 7
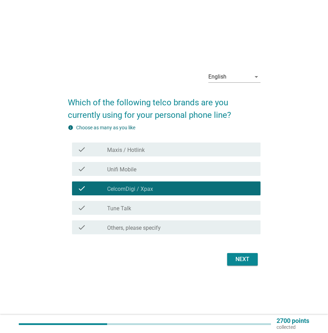
click at [246, 258] on div "Next" at bounding box center [242, 260] width 19 height 8
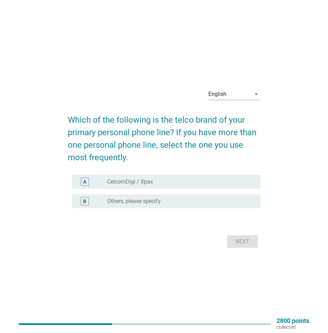
click at [132, 180] on label "CelcomDigi / Xpax" at bounding box center [130, 182] width 46 height 7
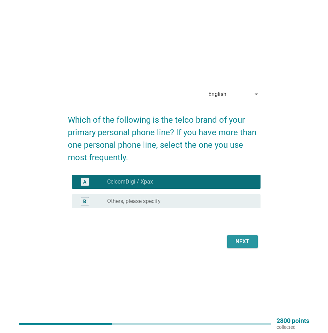
click at [256, 246] on button "Next" at bounding box center [242, 242] width 31 height 13
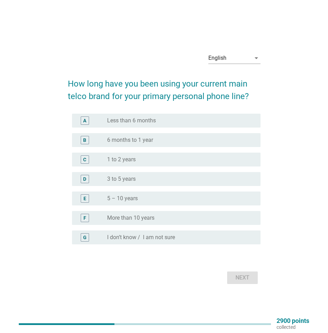
click at [157, 203] on div "E radio_button_unchecked 5 – 10 years" at bounding box center [166, 199] width 189 height 14
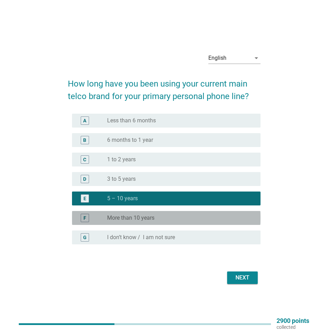
click at [195, 221] on div "radio_button_unchecked More than 10 years" at bounding box center [178, 218] width 142 height 7
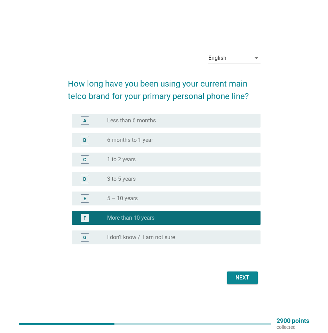
click at [239, 277] on div "Next" at bounding box center [242, 278] width 19 height 8
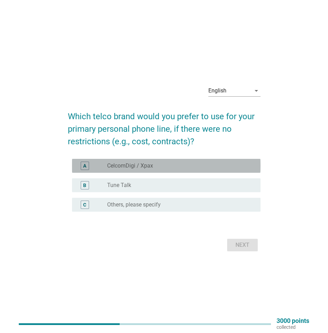
click at [162, 167] on div "radio_button_unchecked CelcomDigi / Xpax" at bounding box center [178, 166] width 142 height 7
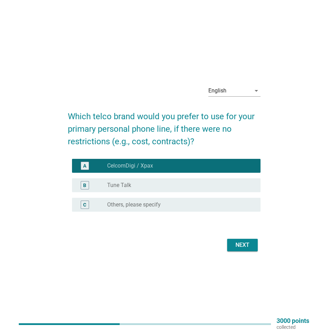
click at [244, 244] on div "Next" at bounding box center [242, 245] width 19 height 8
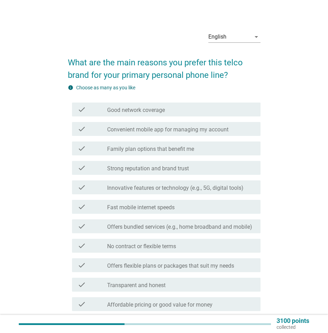
click at [178, 109] on div "check_box_outline_blank Good network coverage" at bounding box center [181, 109] width 148 height 8
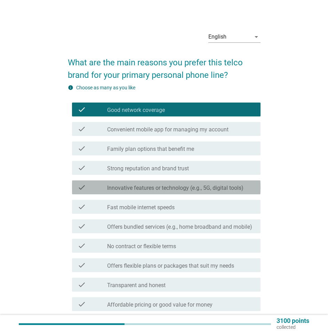
click at [99, 188] on div "check" at bounding box center [93, 187] width 30 height 8
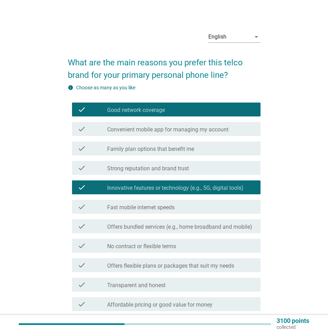
click at [106, 209] on div "check" at bounding box center [93, 207] width 30 height 8
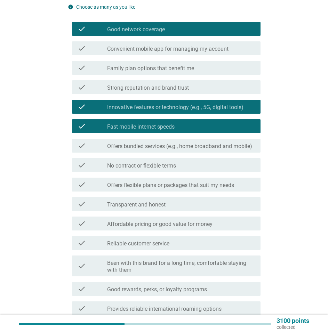
scroll to position [93, 0]
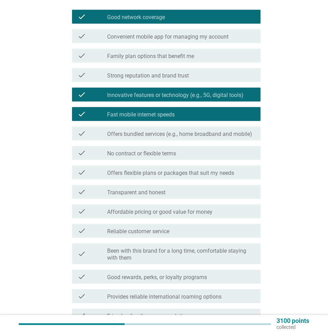
click at [101, 156] on div "check" at bounding box center [93, 153] width 30 height 8
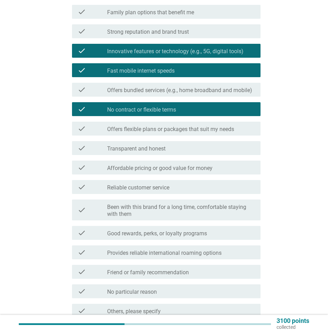
scroll to position [139, 0]
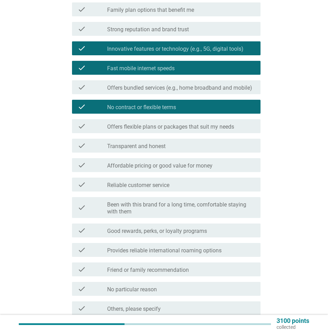
click at [126, 168] on label "Affordable pricing or good value for money" at bounding box center [159, 166] width 105 height 7
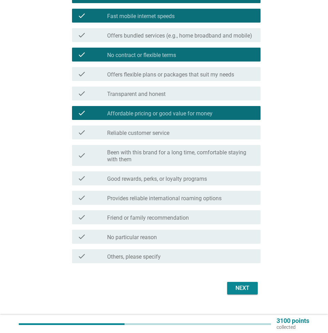
scroll to position [199, 0]
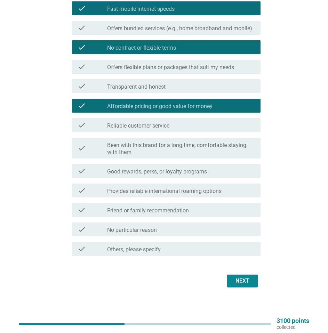
click at [238, 282] on div "Next" at bounding box center [242, 281] width 19 height 8
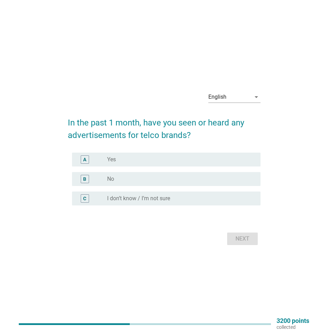
click at [147, 161] on div "radio_button_unchecked Yes" at bounding box center [178, 159] width 142 height 7
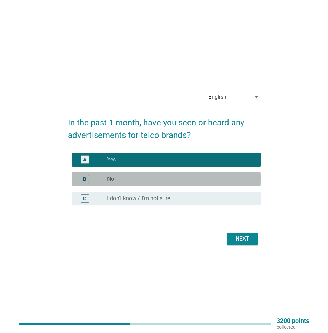
click at [162, 177] on div "radio_button_unchecked No" at bounding box center [178, 179] width 142 height 7
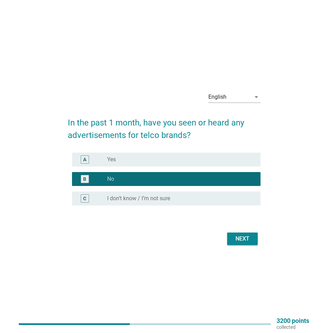
click at [240, 236] on div "Next" at bounding box center [242, 239] width 19 height 8
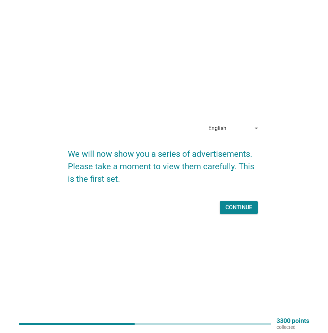
click at [237, 208] on div "Continue" at bounding box center [239, 208] width 27 height 8
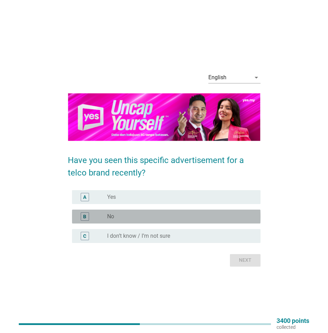
click at [175, 223] on div "B radio_button_unchecked No" at bounding box center [166, 217] width 189 height 14
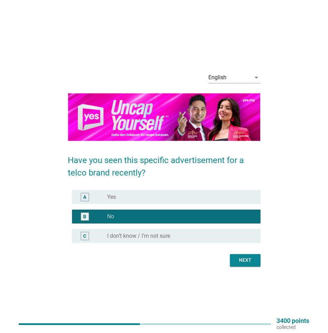
click at [258, 263] on button "Next" at bounding box center [245, 260] width 31 height 13
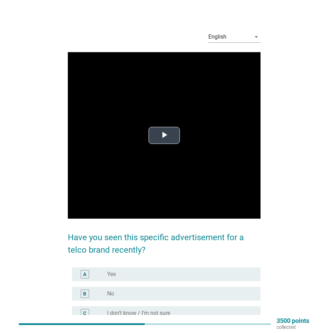
click at [164, 136] on span "Video Player" at bounding box center [164, 136] width 0 height 0
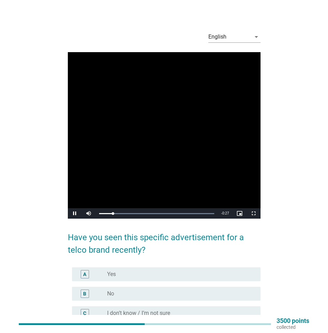
click at [124, 176] on video "Video Player" at bounding box center [164, 135] width 193 height 167
click at [128, 292] on div "radio_button_unchecked No" at bounding box center [178, 294] width 142 height 7
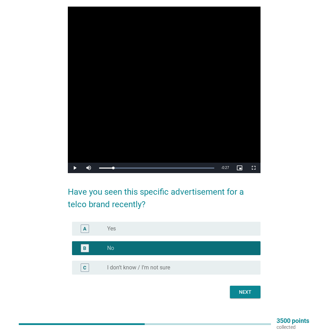
scroll to position [55, 0]
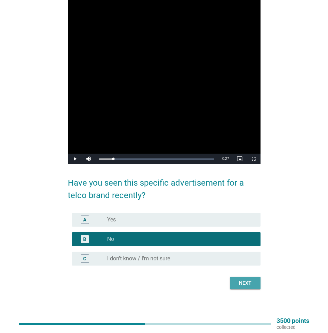
click at [242, 284] on div "Next" at bounding box center [245, 283] width 19 height 7
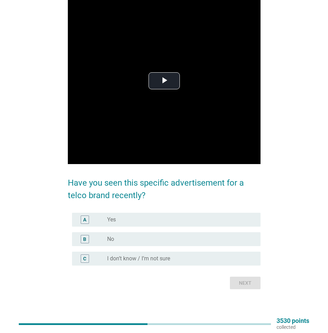
scroll to position [0, 0]
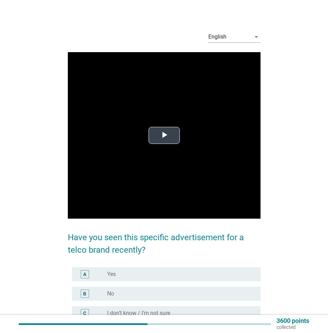
click at [164, 136] on span "Video Player" at bounding box center [164, 136] width 0 height 0
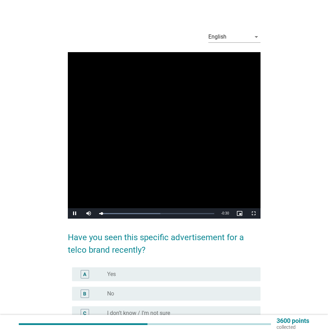
click at [165, 167] on video "Video Player" at bounding box center [164, 135] width 193 height 167
click at [132, 289] on div "B radio_button_unchecked No" at bounding box center [166, 294] width 189 height 14
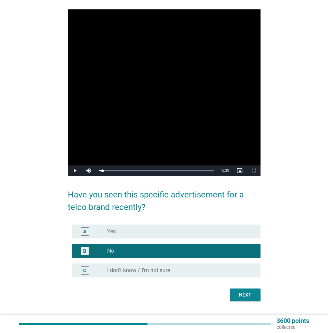
scroll to position [55, 0]
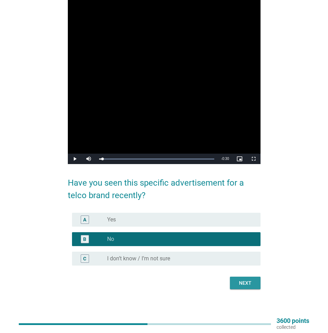
drag, startPoint x: 254, startPoint y: 280, endPoint x: 247, endPoint y: 281, distance: 7.0
click at [253, 280] on div "Next" at bounding box center [245, 283] width 19 height 7
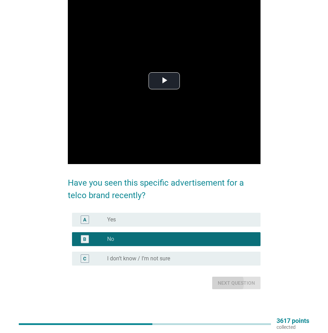
scroll to position [0, 0]
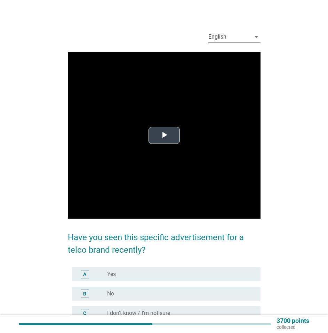
click at [195, 134] on video "Video Player" at bounding box center [164, 135] width 193 height 167
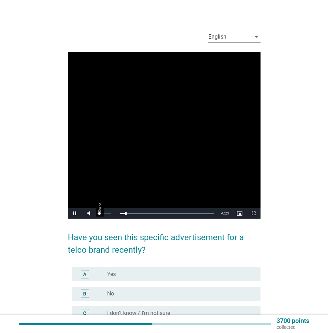
click at [100, 213] on div "20%" at bounding box center [103, 214] width 17 height 10
click at [134, 151] on video "Video Player" at bounding box center [164, 135] width 193 height 167
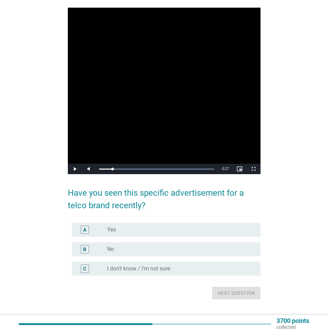
scroll to position [55, 0]
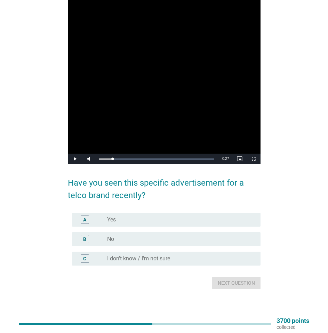
click at [128, 240] on div "radio_button_unchecked No" at bounding box center [178, 239] width 142 height 7
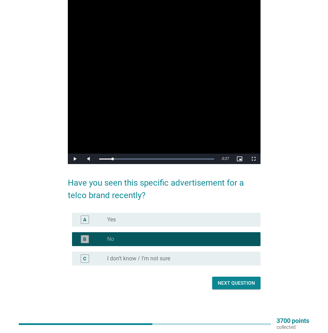
click at [252, 288] on button "Next question" at bounding box center [236, 283] width 48 height 13
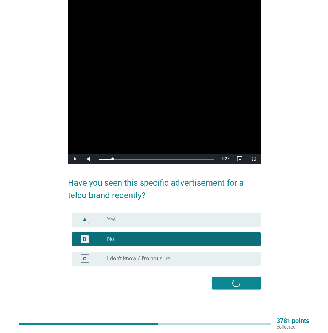
scroll to position [0, 0]
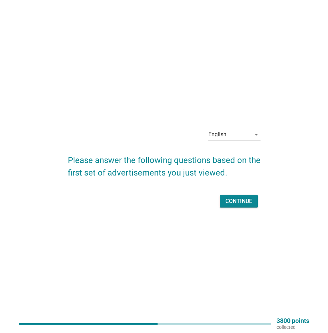
click at [249, 205] on div "Continue" at bounding box center [239, 201] width 27 height 8
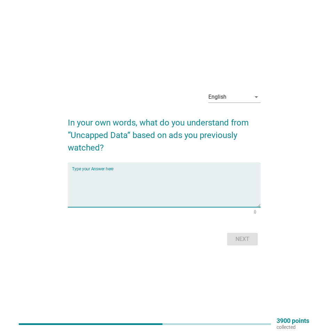
click at [209, 196] on textarea "Type your Answer here" at bounding box center [166, 189] width 189 height 37
type textarea "No limit on the usage of data."
click at [246, 240] on div "Next" at bounding box center [242, 239] width 19 height 8
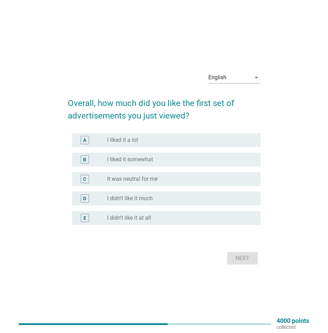
click at [152, 182] on label "It was neutral for me" at bounding box center [132, 179] width 50 height 7
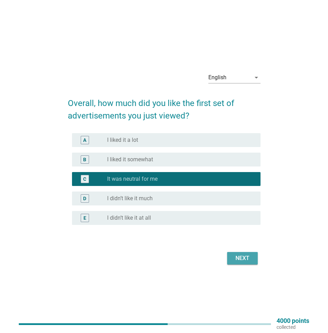
click at [240, 261] on div "Next" at bounding box center [242, 258] width 19 height 8
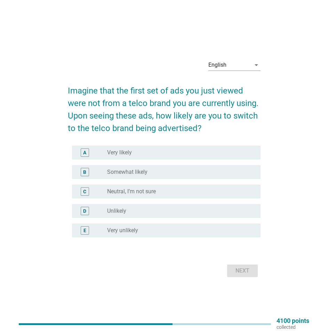
click at [135, 189] on label "Neutral, I’m not sure" at bounding box center [131, 191] width 49 height 7
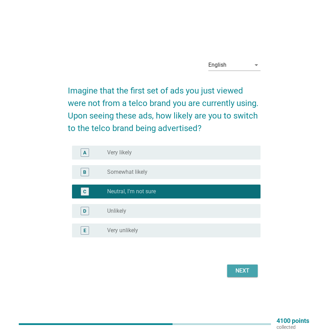
click at [242, 272] on div "Next" at bounding box center [242, 271] width 19 height 8
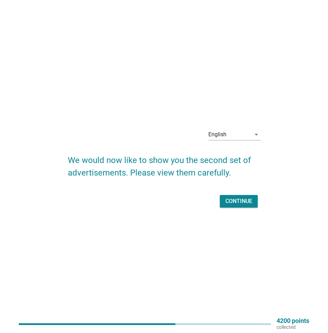
click at [244, 210] on div "Continue" at bounding box center [164, 201] width 193 height 17
click at [245, 209] on div "Continue" at bounding box center [164, 201] width 193 height 17
click at [245, 199] on div "Continue" at bounding box center [239, 201] width 27 height 8
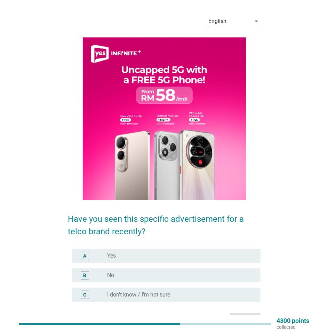
scroll to position [46, 0]
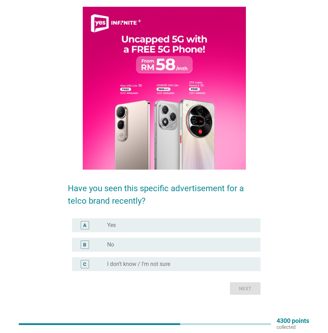
click at [141, 246] on div "radio_button_unchecked No" at bounding box center [178, 245] width 142 height 7
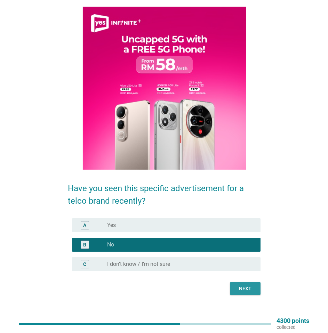
click at [250, 285] on button "Next" at bounding box center [245, 289] width 31 height 13
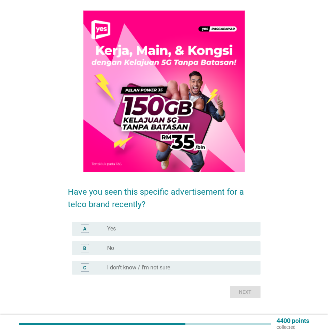
scroll to position [47, 0]
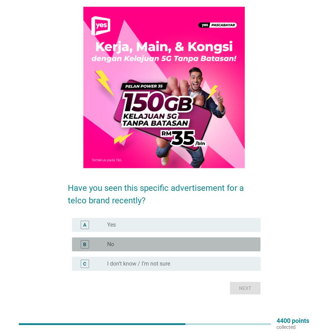
drag, startPoint x: 145, startPoint y: 243, endPoint x: 210, endPoint y: 269, distance: 69.8
click at [145, 243] on div "radio_button_unchecked No" at bounding box center [178, 244] width 142 height 7
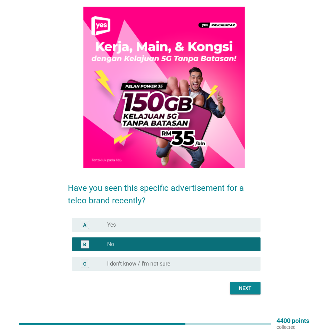
click at [245, 287] on div "Next" at bounding box center [245, 288] width 19 height 7
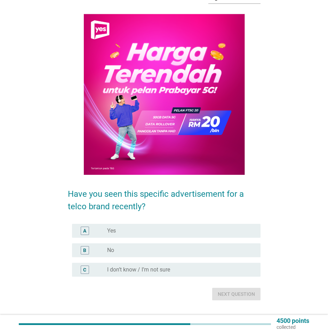
scroll to position [50, 0]
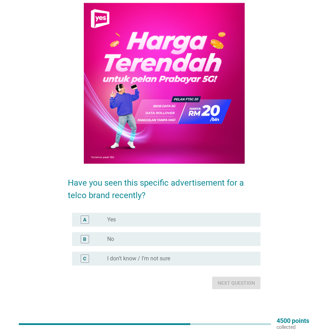
click at [141, 242] on div "radio_button_unchecked No" at bounding box center [178, 239] width 142 height 7
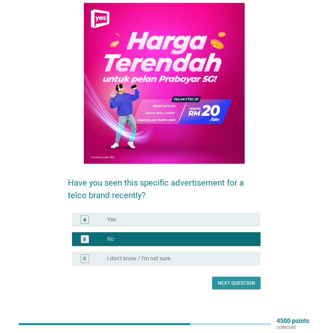
click at [239, 285] on div "Next question" at bounding box center [236, 283] width 37 height 7
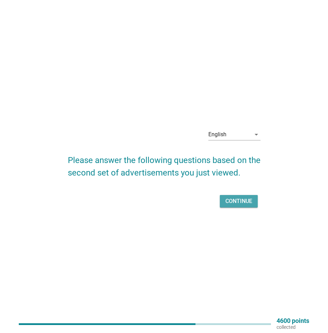
click at [238, 205] on div "Continue" at bounding box center [239, 201] width 27 height 8
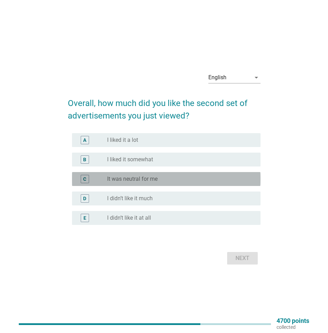
click at [139, 176] on label "It was neutral for me" at bounding box center [132, 179] width 50 height 7
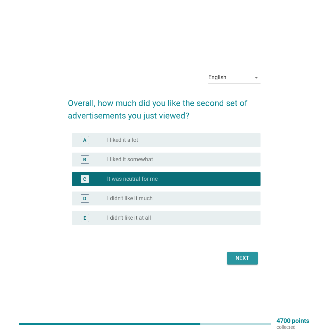
click at [252, 260] on button "Next" at bounding box center [242, 258] width 31 height 13
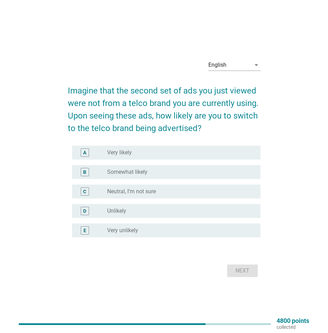
click at [155, 194] on label "Neutral, I’m not sure" at bounding box center [131, 191] width 49 height 7
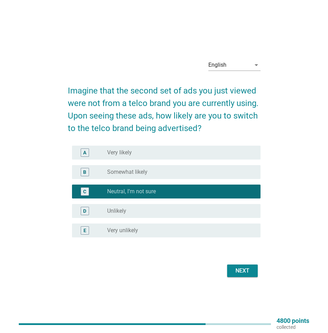
click at [250, 273] on div "Next" at bounding box center [242, 271] width 19 height 8
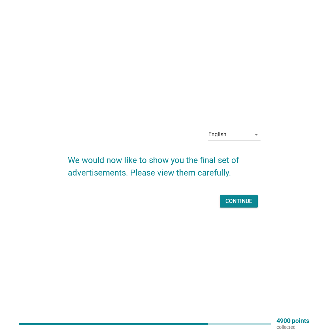
click at [247, 204] on div "Continue" at bounding box center [239, 201] width 27 height 8
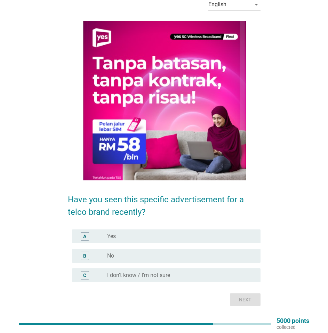
scroll to position [46, 0]
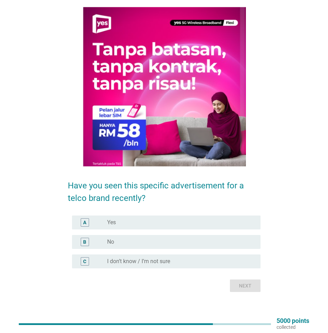
click at [150, 244] on div "radio_button_unchecked No" at bounding box center [178, 242] width 142 height 7
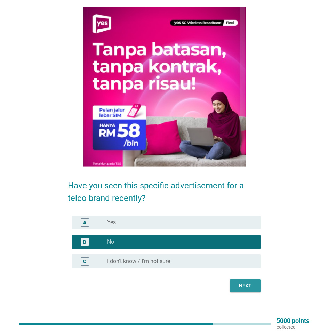
click at [256, 285] on button "Next" at bounding box center [245, 286] width 31 height 13
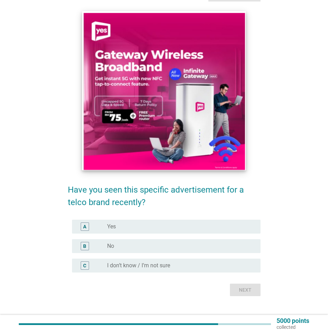
scroll to position [47, 0]
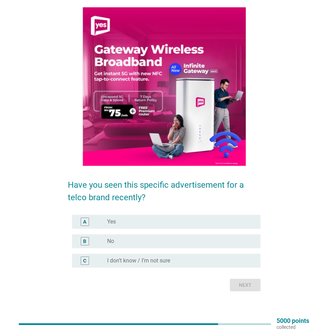
click at [143, 245] on div "radio_button_unchecked No" at bounding box center [178, 241] width 142 height 7
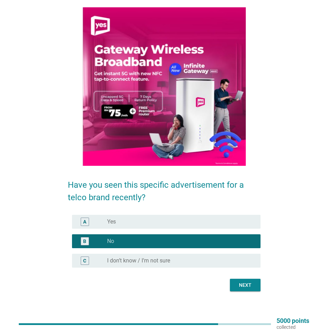
click at [253, 288] on div "Next" at bounding box center [245, 285] width 19 height 7
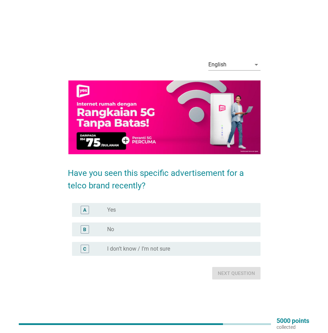
click at [126, 229] on div "radio_button_unchecked No" at bounding box center [178, 229] width 142 height 7
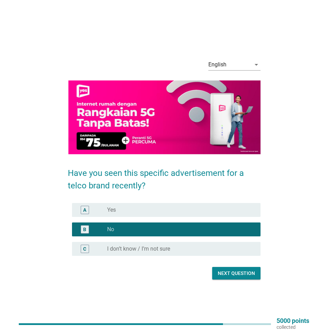
click at [246, 271] on div "Next question" at bounding box center [236, 273] width 37 height 7
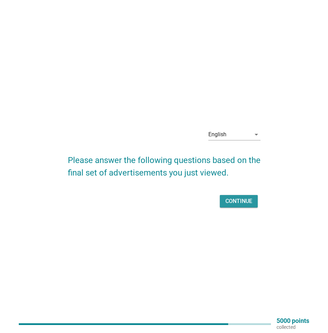
click at [248, 201] on div "Continue" at bounding box center [239, 201] width 27 height 8
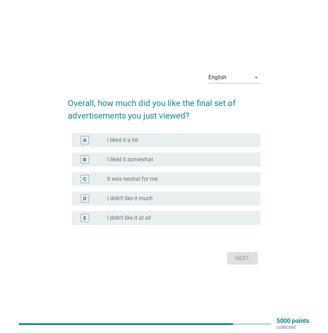
click at [143, 180] on label "It was neutral for me" at bounding box center [132, 179] width 50 height 7
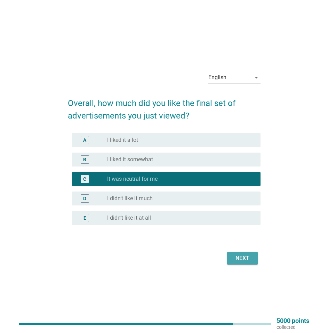
click at [244, 259] on div "Next" at bounding box center [242, 258] width 19 height 8
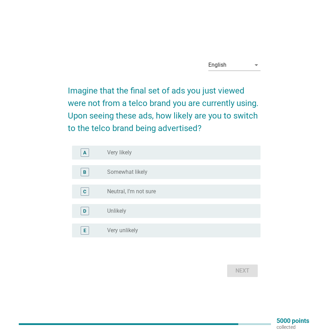
click at [131, 194] on label "Neutral, I’m not sure" at bounding box center [131, 191] width 49 height 7
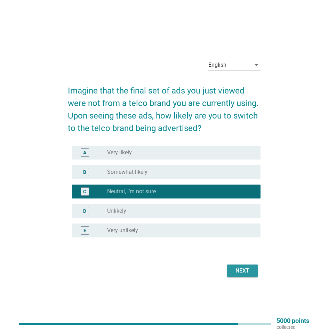
click at [234, 268] on div "Next" at bounding box center [242, 271] width 19 height 8
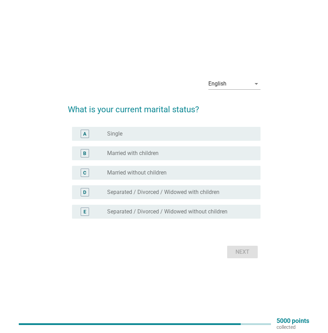
drag, startPoint x: 145, startPoint y: 133, endPoint x: 146, endPoint y: 138, distance: 5.4
click at [146, 136] on div "radio_button_unchecked Single" at bounding box center [178, 134] width 142 height 7
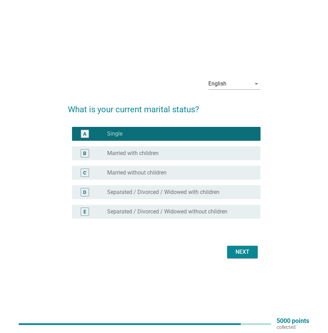
click at [236, 250] on div "Next" at bounding box center [242, 252] width 19 height 8
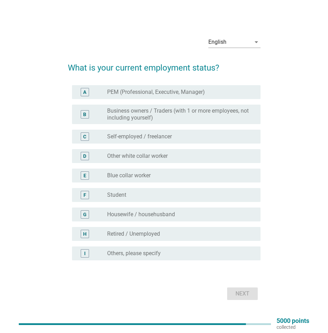
click at [157, 134] on label "Self-employed / freelancer" at bounding box center [139, 136] width 65 height 7
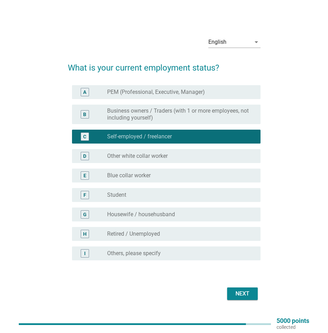
click at [232, 290] on button "Next" at bounding box center [242, 294] width 31 height 13
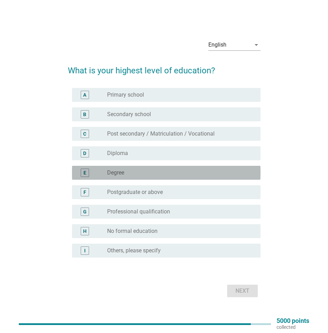
click at [156, 175] on div "radio_button_unchecked Degree" at bounding box center [178, 173] width 142 height 7
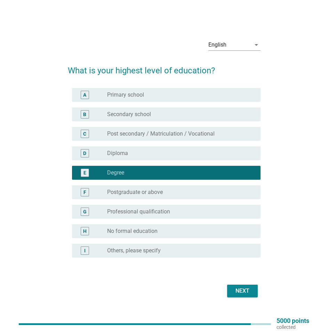
click at [251, 294] on div "Next" at bounding box center [242, 291] width 19 height 8
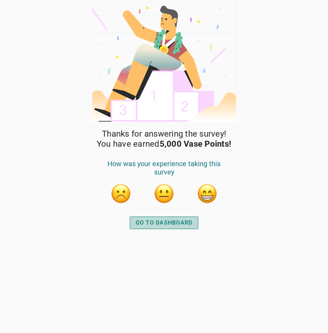
click at [167, 224] on div "GO TO DASHBOARD" at bounding box center [164, 223] width 57 height 8
